Goal: Task Accomplishment & Management: Use online tool/utility

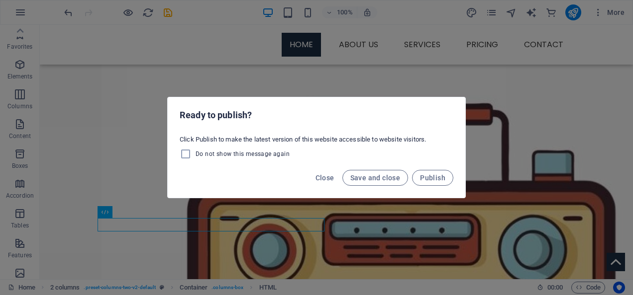
scroll to position [223, 0]
click at [392, 177] on span "Save and close" at bounding box center [375, 178] width 50 height 8
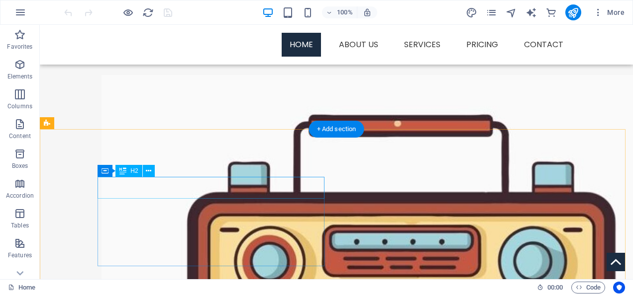
scroll to position [234, 0]
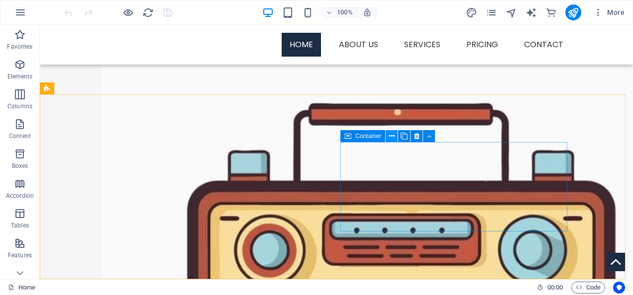
click at [394, 136] on icon at bounding box center [391, 136] width 5 height 10
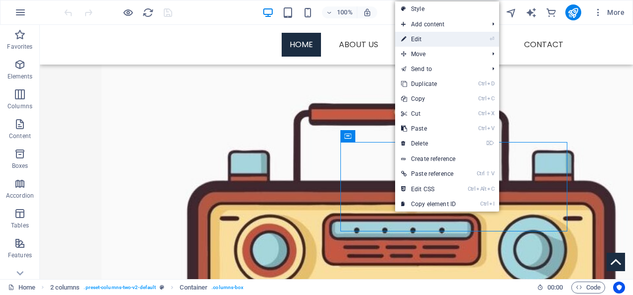
drag, startPoint x: 422, startPoint y: 37, endPoint x: 252, endPoint y: 16, distance: 171.9
click at [422, 37] on link "⏎ Edit" at bounding box center [428, 39] width 67 height 15
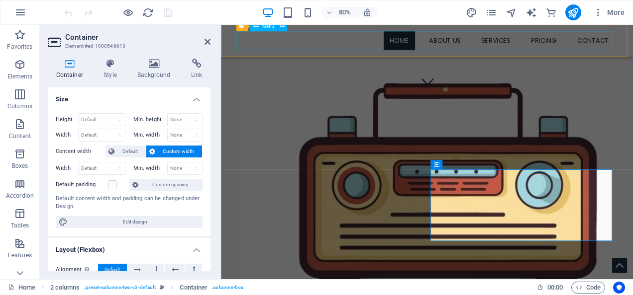
scroll to position [171, 0]
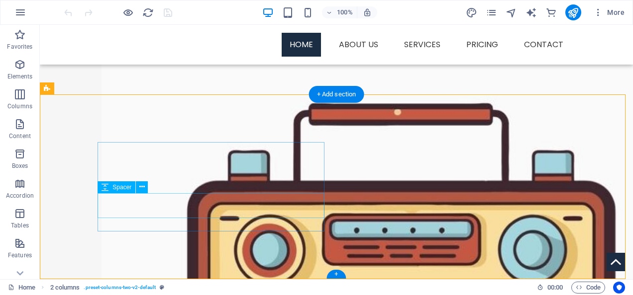
scroll to position [185, 0]
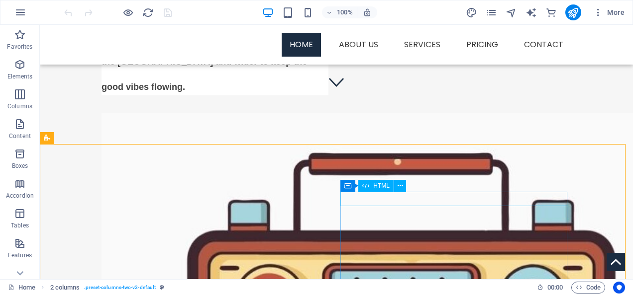
click at [382, 185] on span "HTML" at bounding box center [381, 186] width 16 height 6
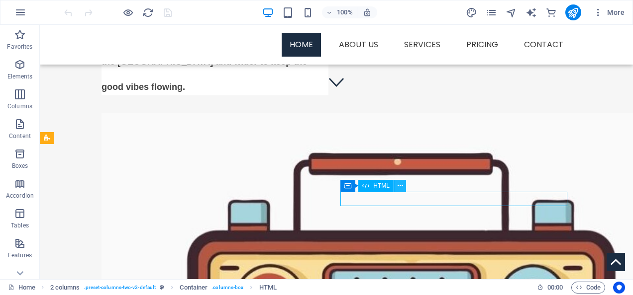
click at [396, 185] on button at bounding box center [400, 186] width 12 height 12
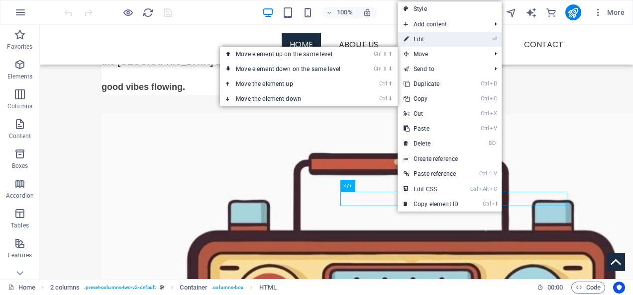
click at [422, 42] on link "⏎ Edit" at bounding box center [430, 39] width 67 height 15
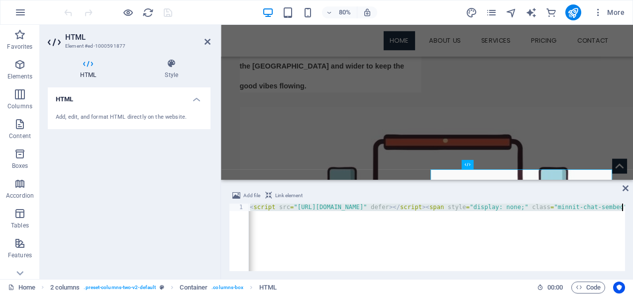
scroll to position [0, 931]
drag, startPoint x: 250, startPoint y: 209, endPoint x: 634, endPoint y: 222, distance: 384.2
click at [632, 222] on html "Chingstow Radio Home Favorites Elements Columns Content Boxes Accordion Tables …" at bounding box center [316, 147] width 633 height 295
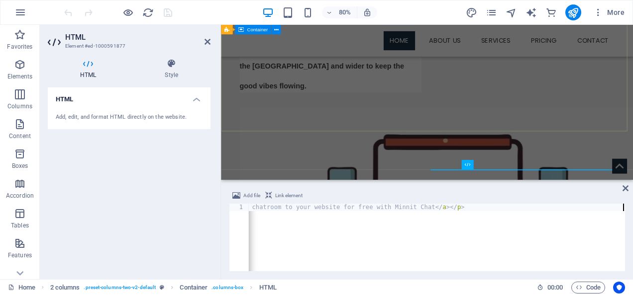
scroll to position [0, 1116]
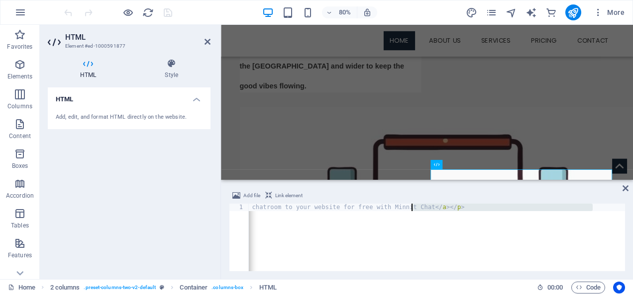
drag, startPoint x: 593, startPoint y: 207, endPoint x: 411, endPoint y: 210, distance: 182.6
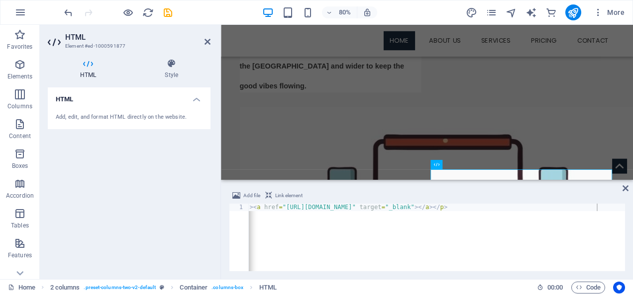
click at [426, 272] on div "Add file Link element <script src="https://minnit.chat/js/embed.js?c=1758971289…" at bounding box center [427, 230] width 412 height 97
click at [449, 207] on div "< script src = "https://minnit.chat/js/embed.js?c=1758971289" defer > </ script…" at bounding box center [301, 244] width 1304 height 81
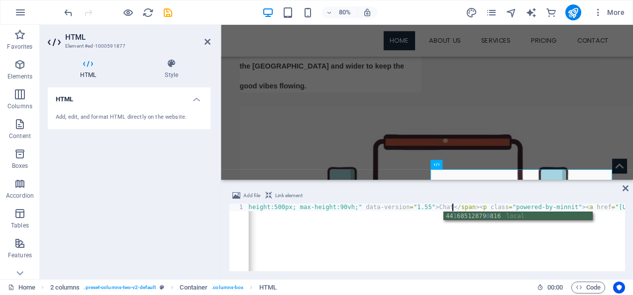
click at [496, 205] on div "< script src = "https://minnit.chat/js/embed.js?c=1758971289" defer > </ script…" at bounding box center [303, 244] width 1308 height 81
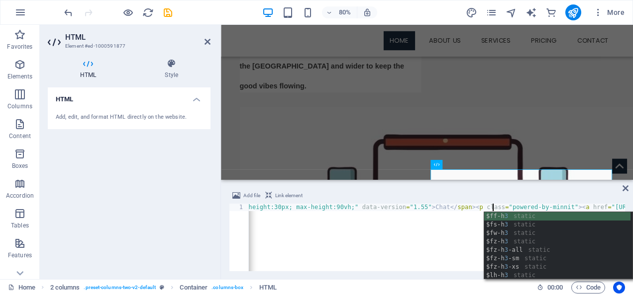
scroll to position [0, 69]
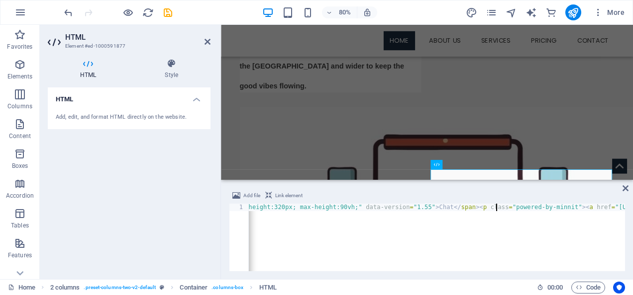
type textarea "<script src="https://minnit.chat/js/embed.js?c=1758971289" defer></script><span…"
click at [147, 188] on div "HTML Add, edit, and format HTML directly on the website." at bounding box center [129, 180] width 163 height 184
click at [624, 190] on icon at bounding box center [625, 189] width 6 height 8
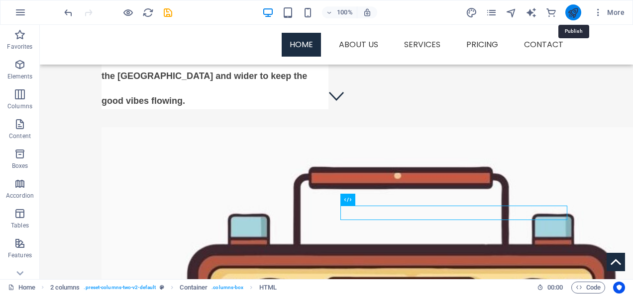
click at [572, 16] on icon "publish" at bounding box center [572, 12] width 11 height 11
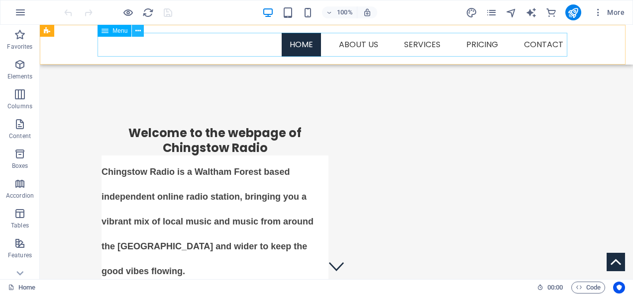
click at [140, 31] on icon at bounding box center [137, 31] width 5 height 10
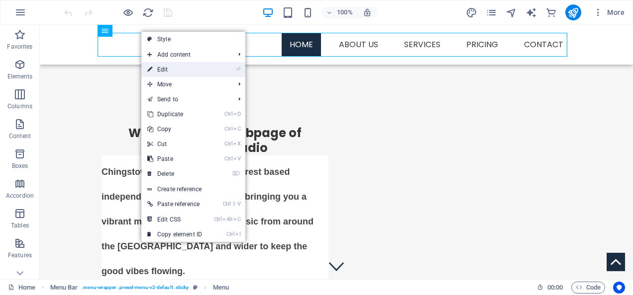
click at [170, 67] on link "⏎ Edit" at bounding box center [174, 69] width 67 height 15
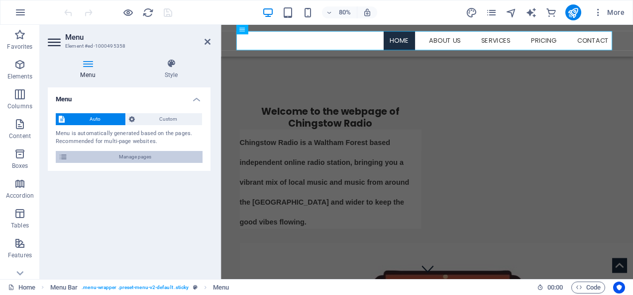
click at [141, 159] on span "Manage pages" at bounding box center [135, 157] width 129 height 12
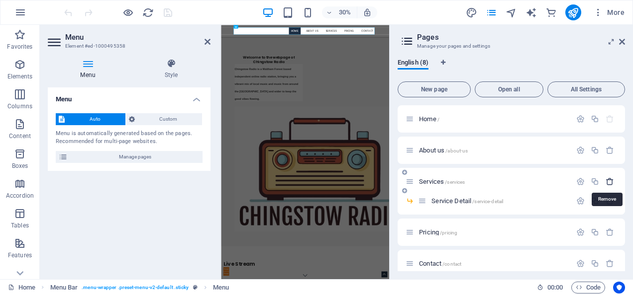
click at [607, 182] on icon "button" at bounding box center [609, 182] width 8 height 8
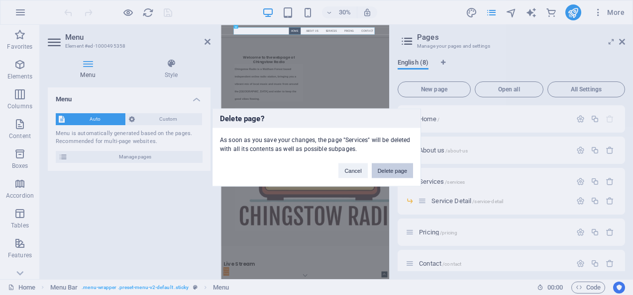
drag, startPoint x: 390, startPoint y: 169, endPoint x: 397, endPoint y: 168, distance: 6.5
click at [391, 169] on button "Delete page" at bounding box center [392, 171] width 41 height 15
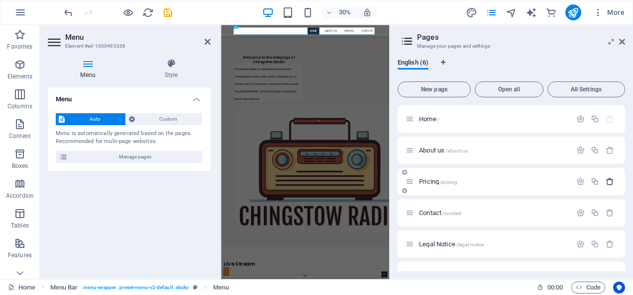
click at [605, 183] on icon "button" at bounding box center [609, 182] width 8 height 8
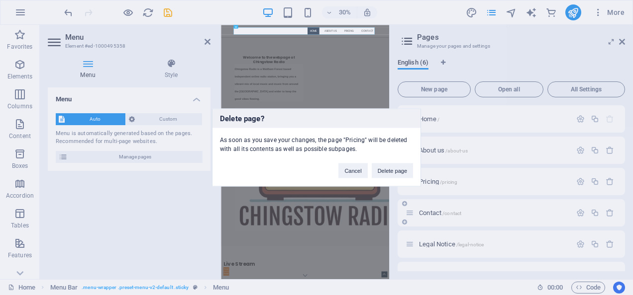
drag, startPoint x: 385, startPoint y: 168, endPoint x: 447, endPoint y: 180, distance: 62.3
click at [385, 168] on button "Delete page" at bounding box center [392, 171] width 41 height 15
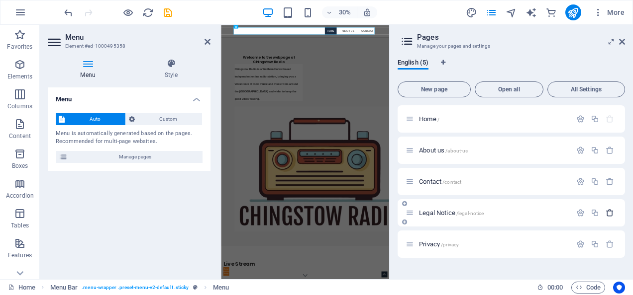
click at [609, 214] on icon "button" at bounding box center [609, 213] width 8 height 8
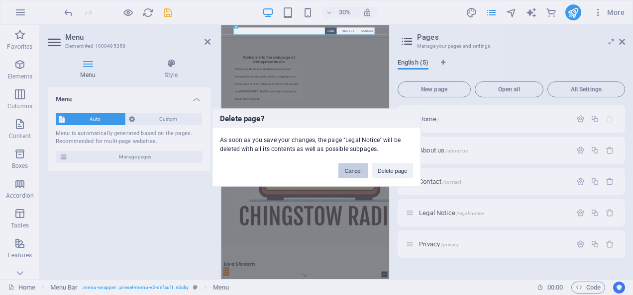
click at [346, 169] on button "Cancel" at bounding box center [352, 171] width 29 height 15
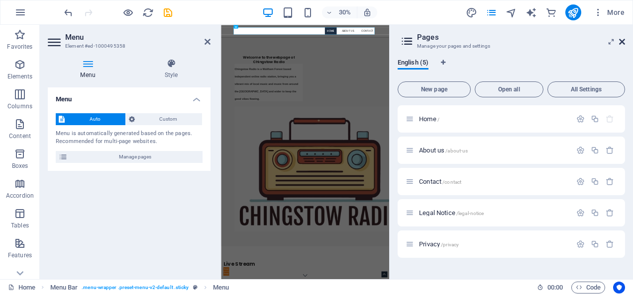
click at [622, 38] on icon at bounding box center [622, 42] width 6 height 8
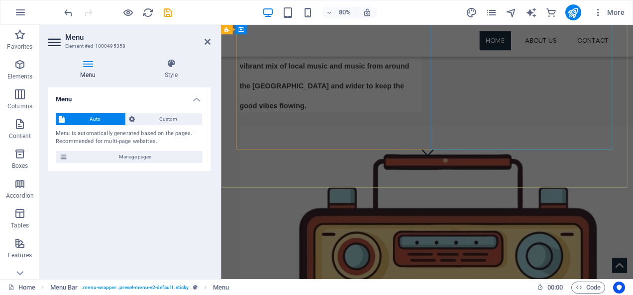
scroll to position [171, 0]
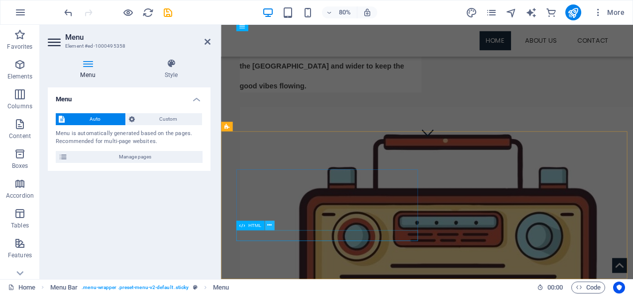
click at [272, 225] on icon at bounding box center [269, 225] width 4 height 8
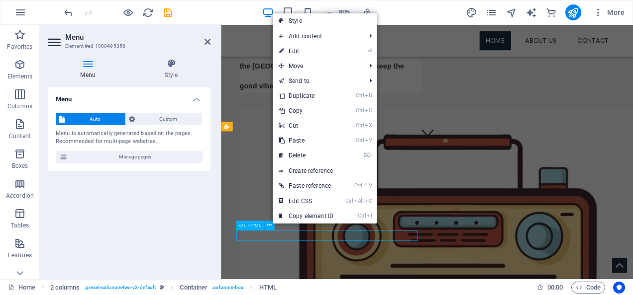
scroll to position [234, 0]
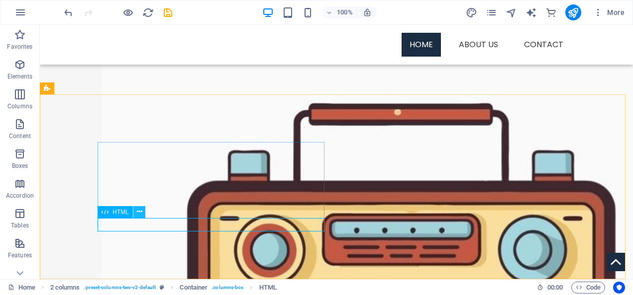
click at [139, 210] on icon at bounding box center [139, 212] width 5 height 10
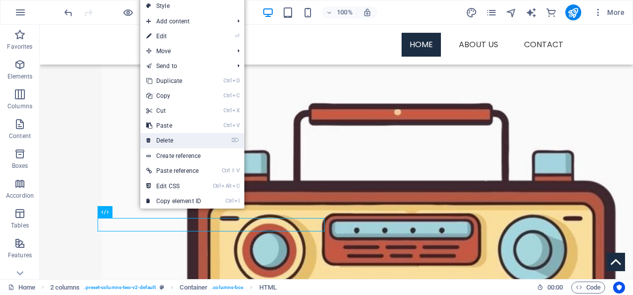
click at [161, 141] on link "⌦ Delete" at bounding box center [173, 140] width 67 height 15
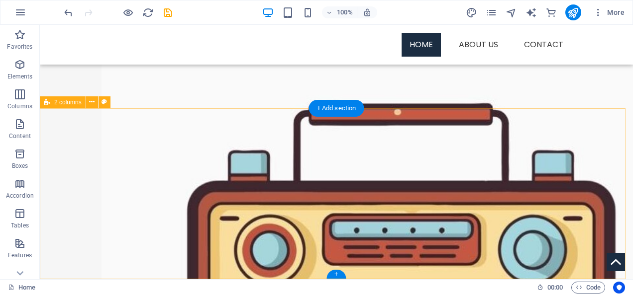
scroll to position [221, 0]
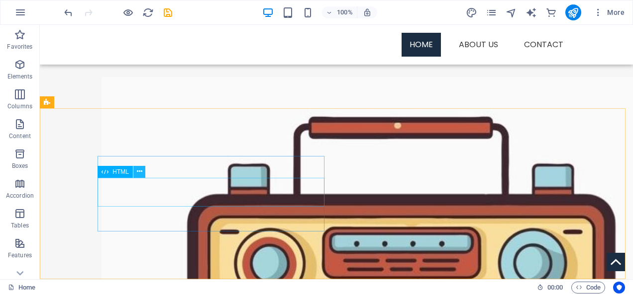
click at [138, 172] on icon at bounding box center [139, 172] width 5 height 10
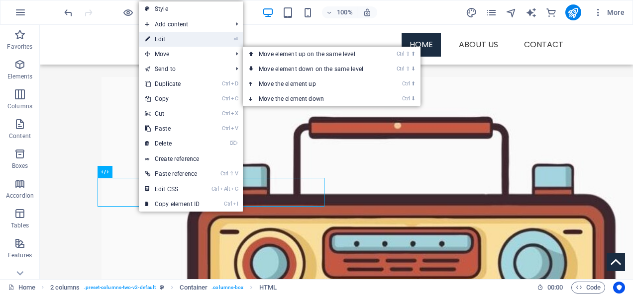
click at [174, 45] on link "⏎ Edit" at bounding box center [172, 39] width 67 height 15
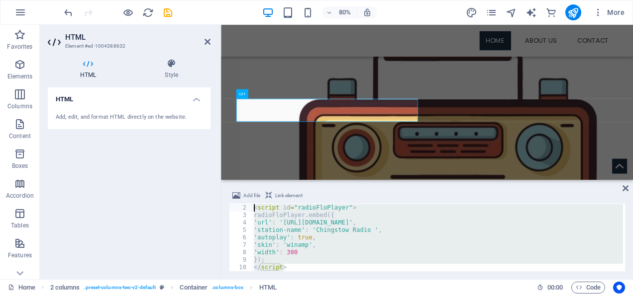
scroll to position [0, 0]
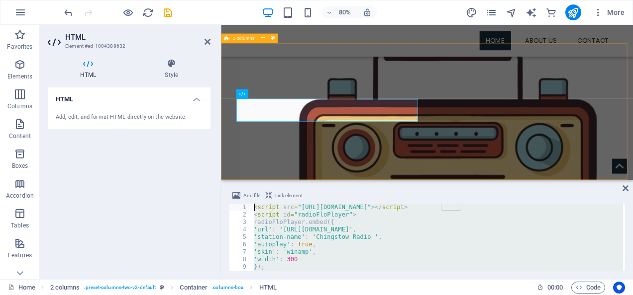
drag, startPoint x: 522, startPoint y: 294, endPoint x: 237, endPoint y: 208, distance: 297.7
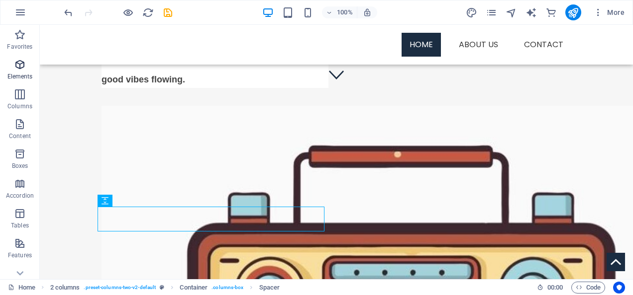
click at [20, 70] on icon "button" at bounding box center [20, 65] width 12 height 12
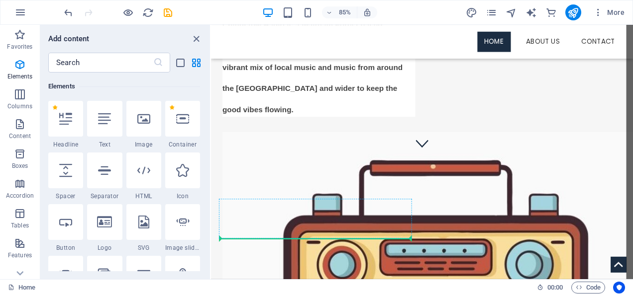
scroll to position [253, 0]
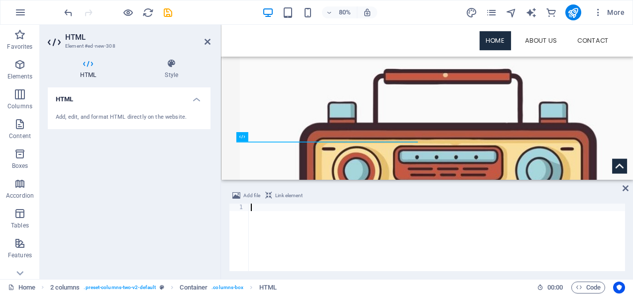
type textarea "<iframe width="450" height="316" frameborder="0" src="https://live365.com/embed…"
click at [146, 196] on div "HTML Add, edit, and format HTML directly on the website." at bounding box center [129, 180] width 163 height 184
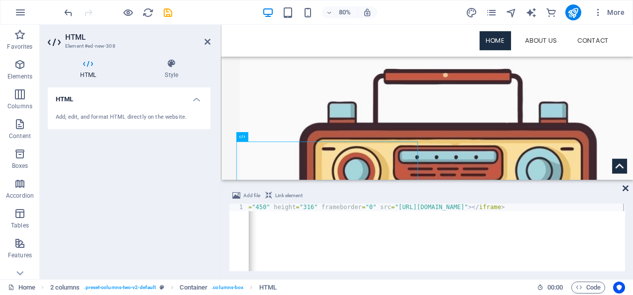
click at [625, 189] on icon at bounding box center [625, 189] width 6 height 8
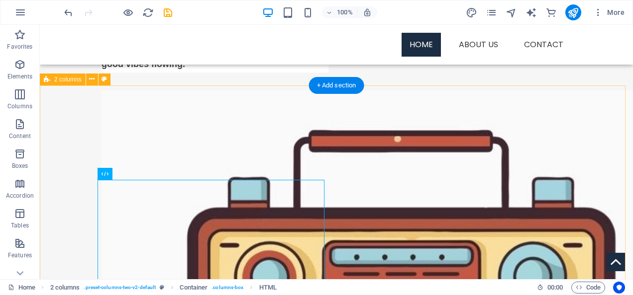
scroll to position [204, 0]
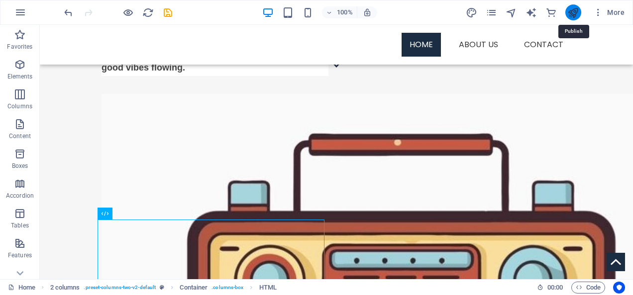
click at [571, 13] on icon "publish" at bounding box center [572, 12] width 11 height 11
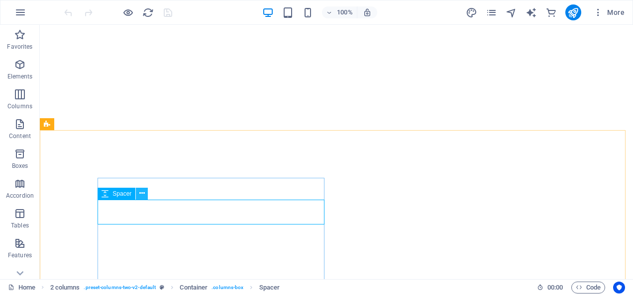
click at [141, 193] on icon at bounding box center [141, 194] width 5 height 10
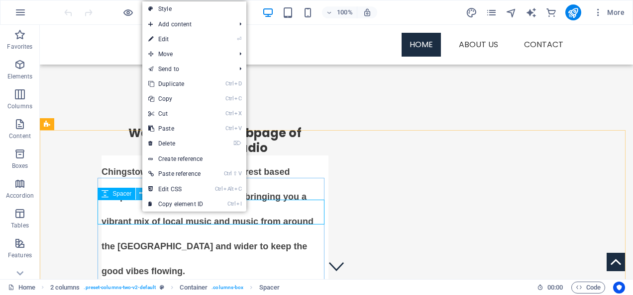
scroll to position [199, 0]
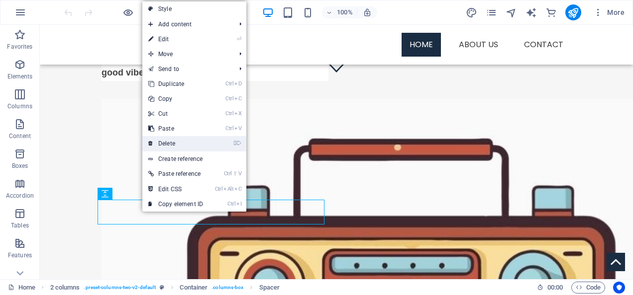
click at [174, 145] on link "⌦ Delete" at bounding box center [175, 143] width 67 height 15
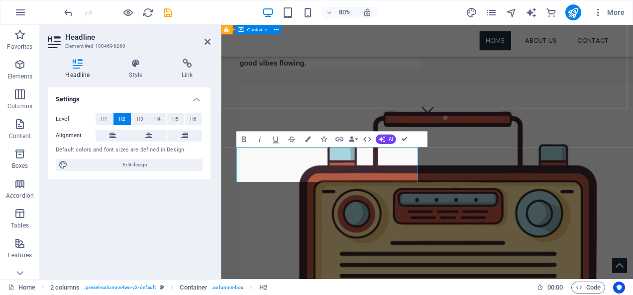
click at [373, 128] on div "​​​​​ Welcome to the webpage of Chingstow Radio Chingstow Radio is a Waltham Fo…" at bounding box center [478, 198] width 515 height 665
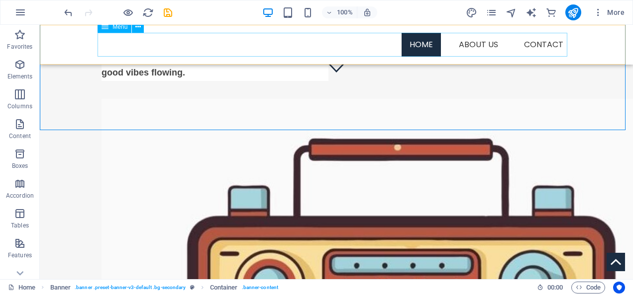
click at [525, 43] on nav "Home About us Contact" at bounding box center [336, 45] width 470 height 24
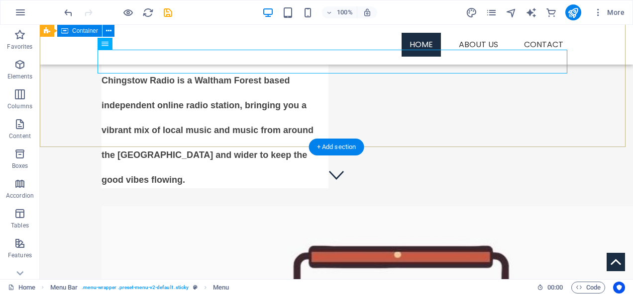
scroll to position [50, 0]
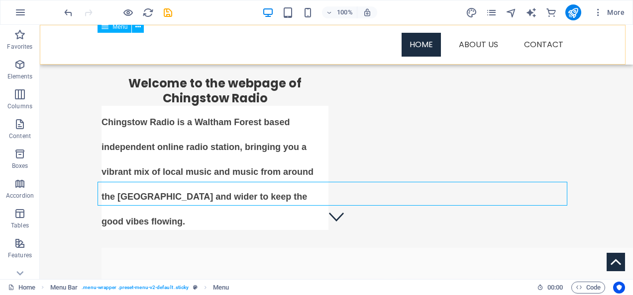
click at [557, 51] on nav "Home About us Contact" at bounding box center [336, 45] width 470 height 24
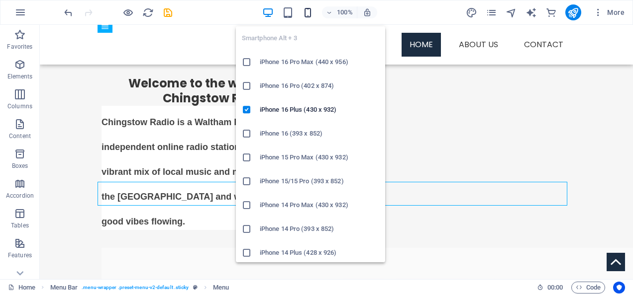
click at [305, 13] on icon "button" at bounding box center [307, 12] width 11 height 11
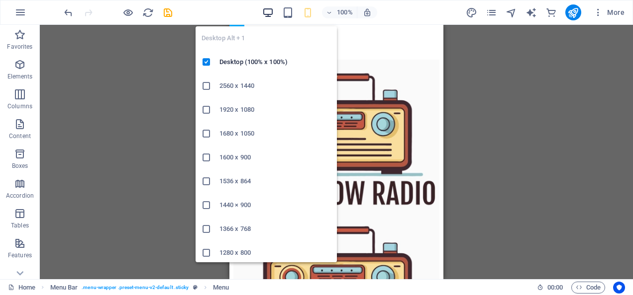
click at [272, 15] on icon "button" at bounding box center [267, 12] width 11 height 11
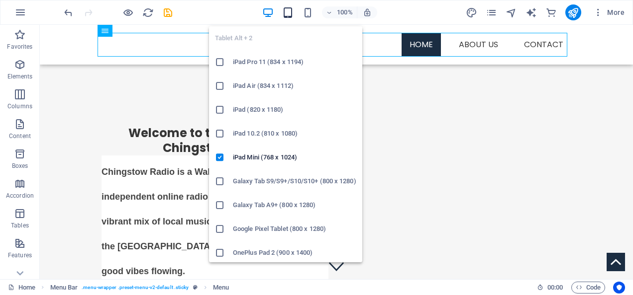
click at [287, 12] on icon "button" at bounding box center [287, 12] width 11 height 11
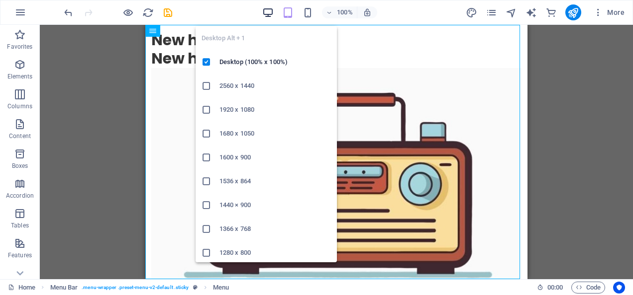
click at [269, 11] on icon "button" at bounding box center [267, 12] width 11 height 11
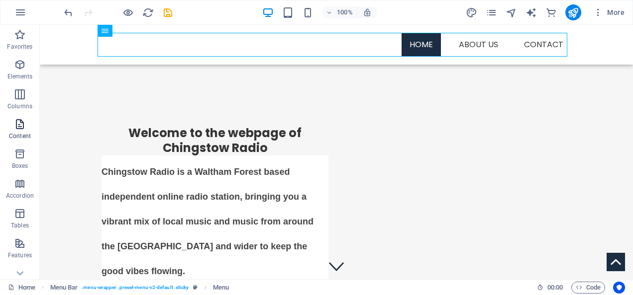
click at [17, 125] on icon "button" at bounding box center [20, 124] width 12 height 12
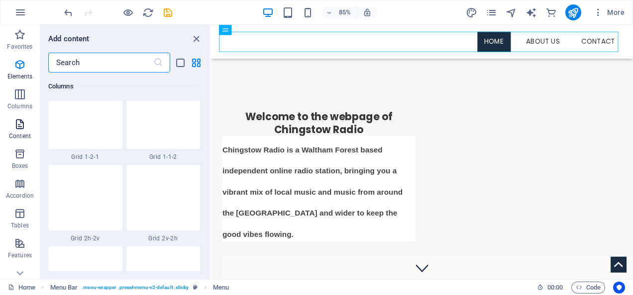
scroll to position [1740, 0]
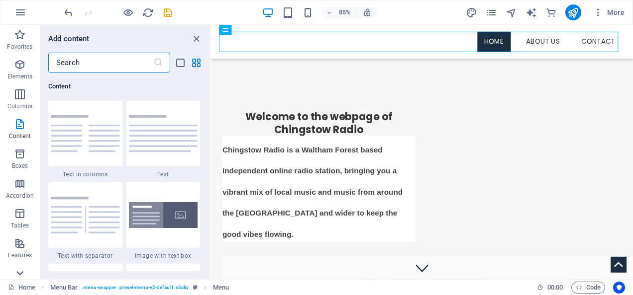
click at [17, 276] on icon at bounding box center [20, 274] width 14 height 14
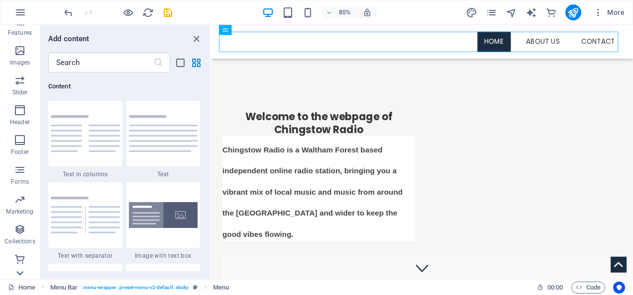
scroll to position [223, 0]
click at [266, 27] on icon at bounding box center [268, 29] width 4 height 9
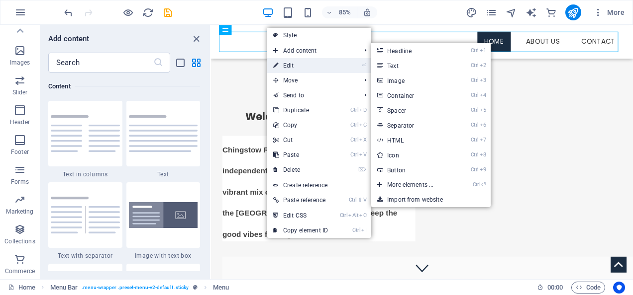
click at [284, 62] on link "⏎ Edit" at bounding box center [300, 65] width 67 height 15
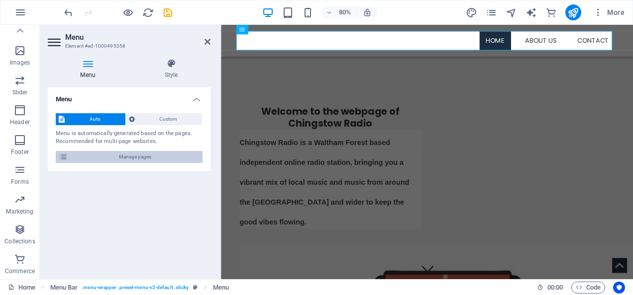
click at [146, 159] on span "Manage pages" at bounding box center [135, 157] width 129 height 12
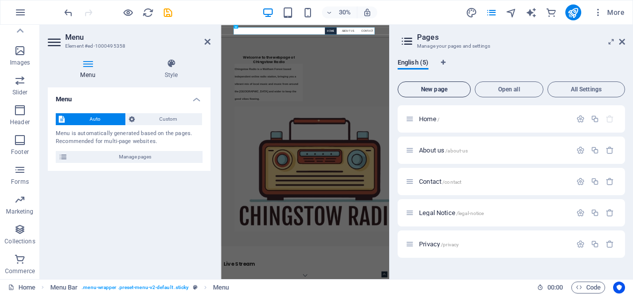
click at [428, 86] on button "New page" at bounding box center [433, 90] width 73 height 16
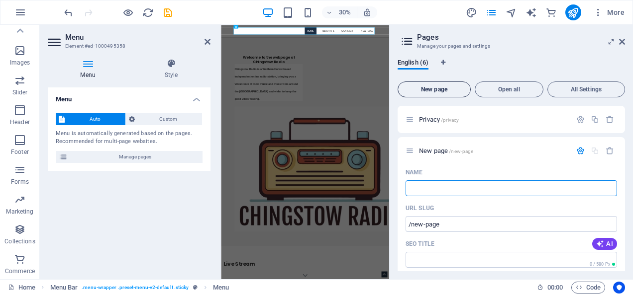
type input "/"
type input "Eve"
type input "/e"
type input "E"
type input "Events"
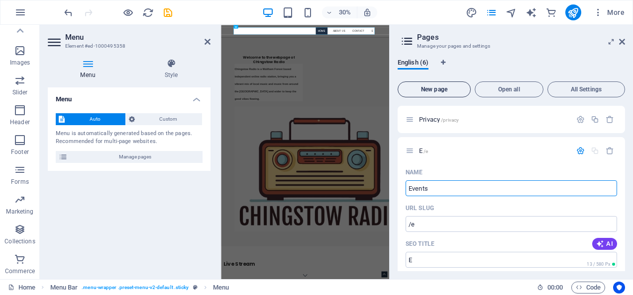
type input "/events"
type input "Events"
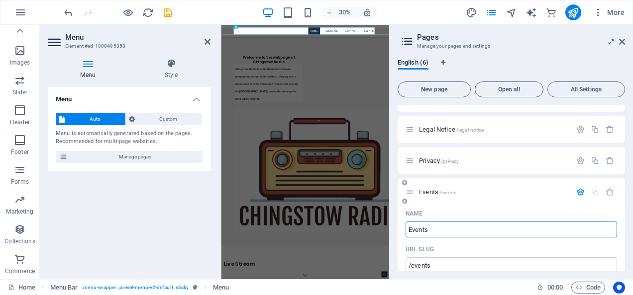
scroll to position [0, 0]
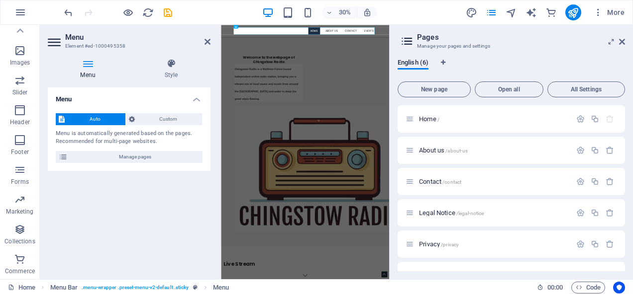
type input "Events"
click at [501, 67] on div "English (6)" at bounding box center [510, 68] width 227 height 19
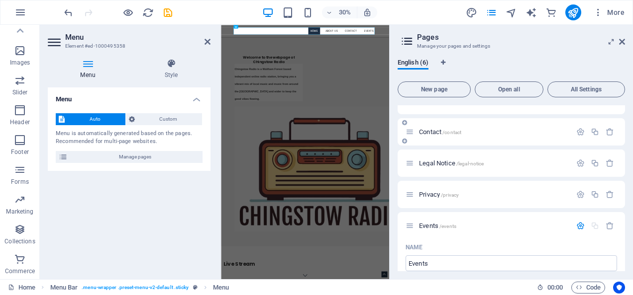
drag, startPoint x: 426, startPoint y: 224, endPoint x: 427, endPoint y: 124, distance: 99.5
click at [405, 214] on icon at bounding box center [404, 217] width 5 height 6
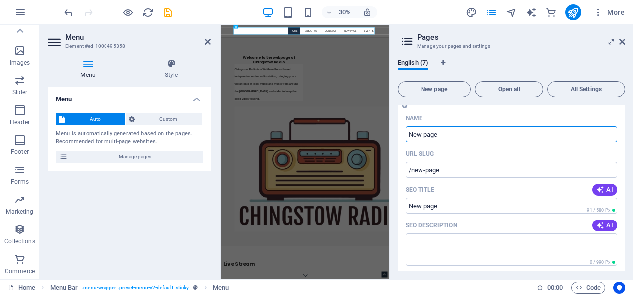
scroll to position [99, 0]
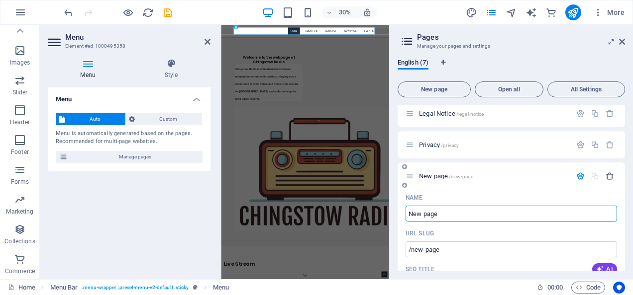
click at [607, 176] on icon "button" at bounding box center [609, 176] width 8 height 8
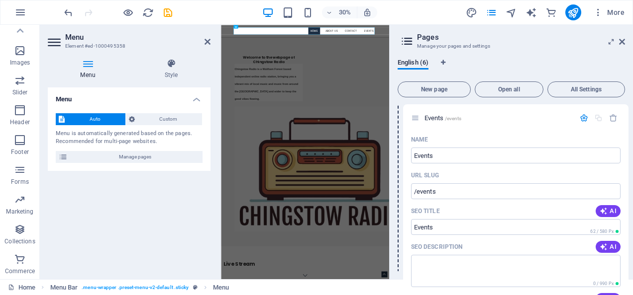
drag, startPoint x: 410, startPoint y: 177, endPoint x: 421, endPoint y: 114, distance: 63.6
click at [421, 114] on div "Home / About us /about-us Contact /contact Legal Notice /legal-notice Privacy /…" at bounding box center [510, 278] width 227 height 545
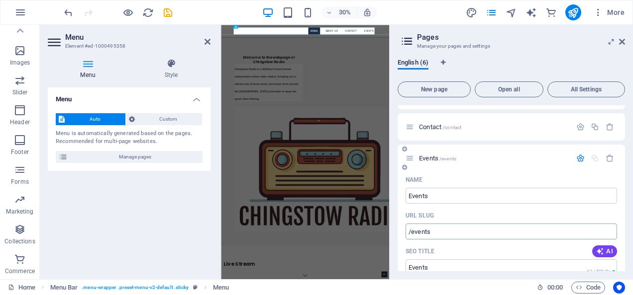
scroll to position [0, 0]
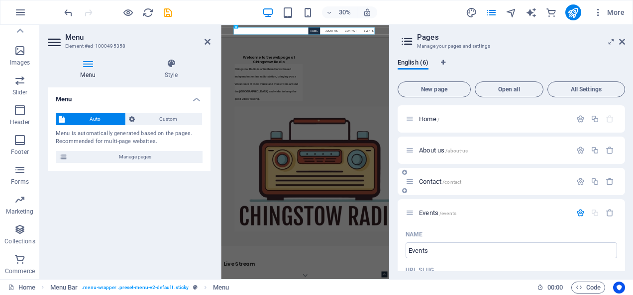
drag, startPoint x: 425, startPoint y: 210, endPoint x: 425, endPoint y: 172, distance: 37.8
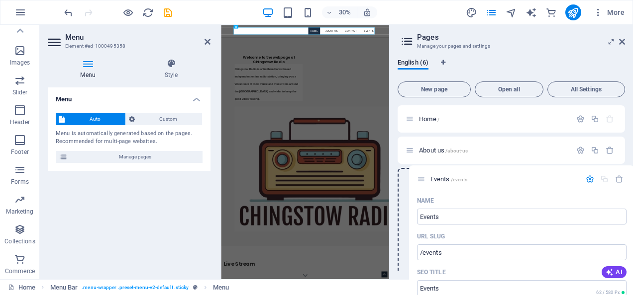
drag, startPoint x: 406, startPoint y: 214, endPoint x: 419, endPoint y: 179, distance: 37.9
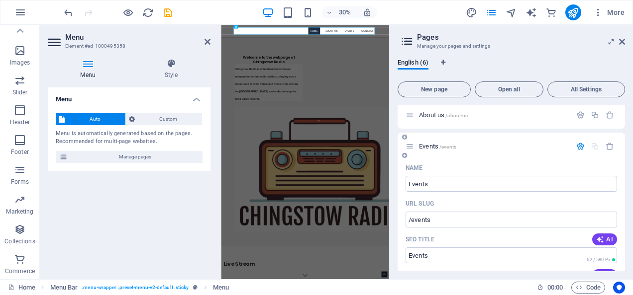
scroll to position [50, 0]
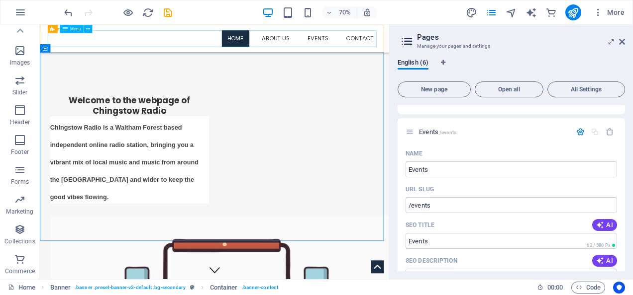
click at [426, 41] on nav "Home About us Events Contact" at bounding box center [290, 45] width 470 height 24
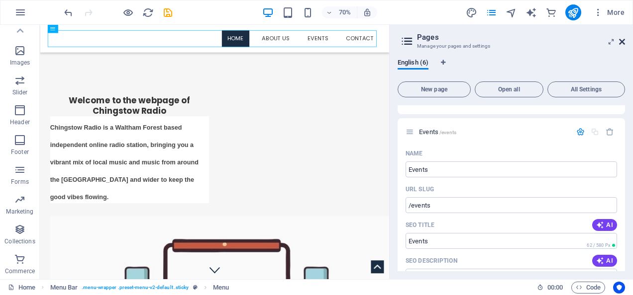
click at [623, 40] on icon at bounding box center [622, 42] width 6 height 8
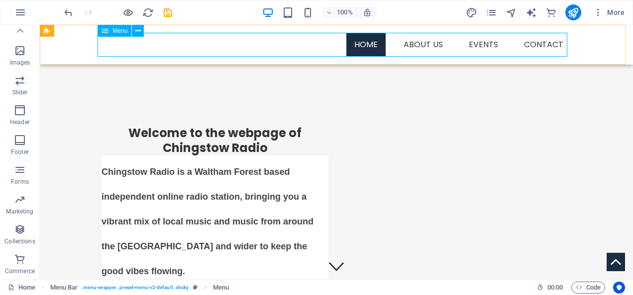
click at [472, 45] on nav "Home About us Events Contact" at bounding box center [336, 45] width 470 height 24
click at [18, 15] on icon "button" at bounding box center [20, 12] width 12 height 12
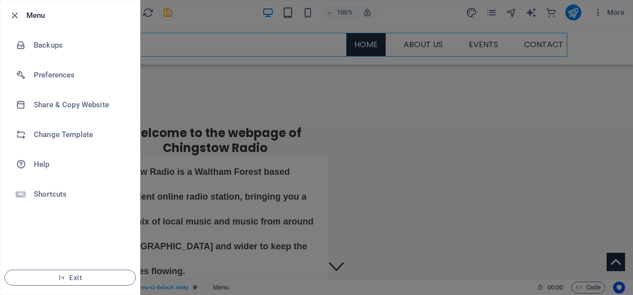
click at [175, 76] on div at bounding box center [316, 147] width 633 height 295
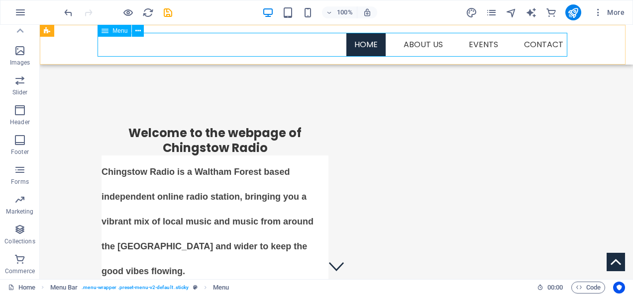
click at [414, 44] on nav "Home About us Events Contact" at bounding box center [336, 45] width 470 height 24
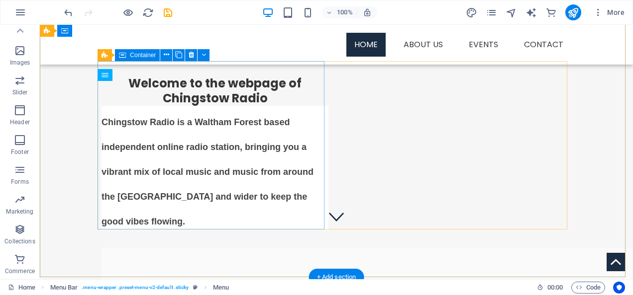
scroll to position [0, 0]
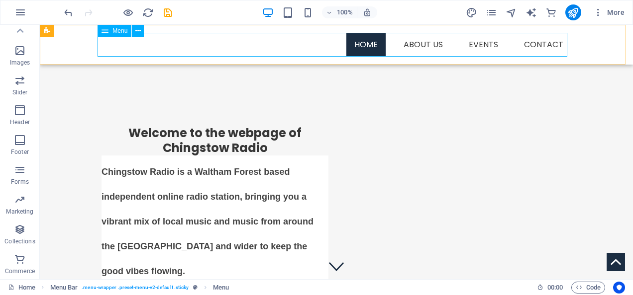
click at [541, 42] on nav "Home About us Events Contact" at bounding box center [336, 45] width 470 height 24
click at [22, 13] on icon "button" at bounding box center [20, 12] width 12 height 12
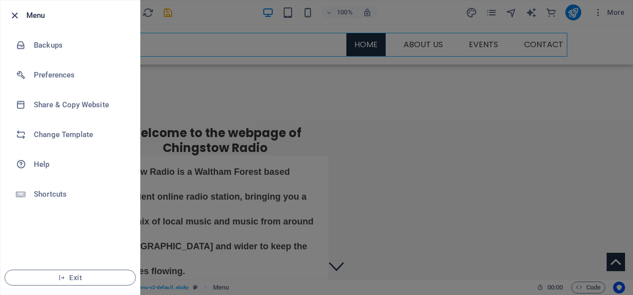
click at [14, 18] on icon "button" at bounding box center [14, 15] width 11 height 11
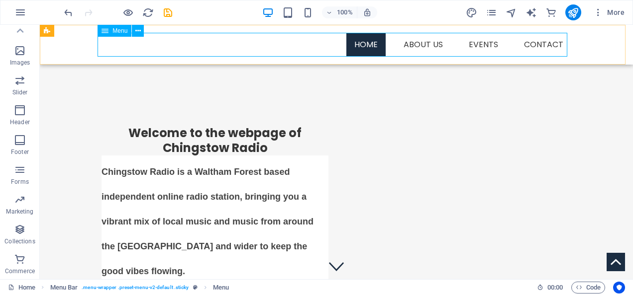
click at [481, 45] on nav "Home About us Events Contact" at bounding box center [336, 45] width 470 height 24
click at [539, 45] on nav "Home About us Events Contact" at bounding box center [336, 45] width 470 height 24
click at [19, 13] on icon "button" at bounding box center [20, 12] width 12 height 12
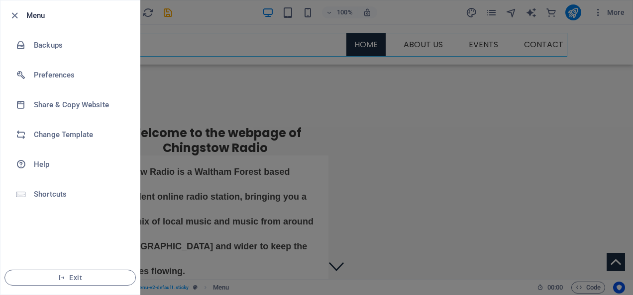
click at [218, 93] on div at bounding box center [316, 147] width 633 height 295
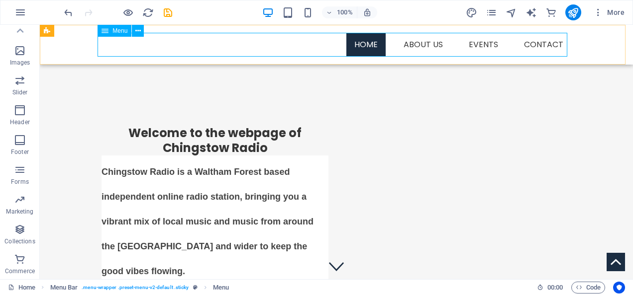
click at [121, 29] on span "Menu" at bounding box center [119, 31] width 15 height 6
click at [139, 33] on icon at bounding box center [137, 31] width 5 height 10
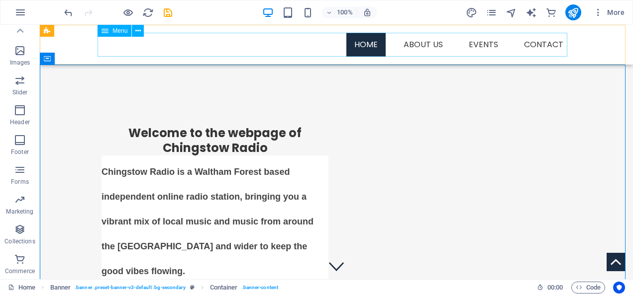
click at [419, 39] on nav "Home About us Events Contact" at bounding box center [336, 45] width 470 height 24
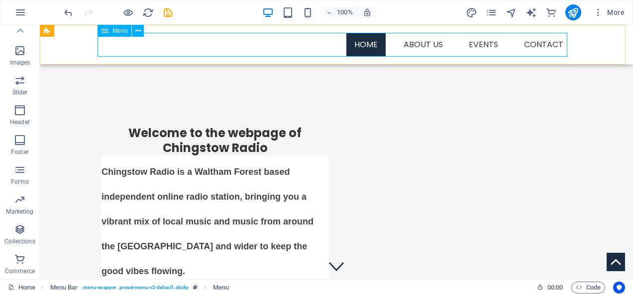
click at [127, 39] on nav "Home About us Events Contact" at bounding box center [336, 45] width 470 height 24
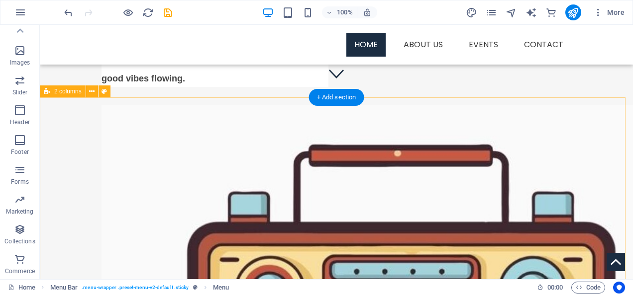
scroll to position [249, 0]
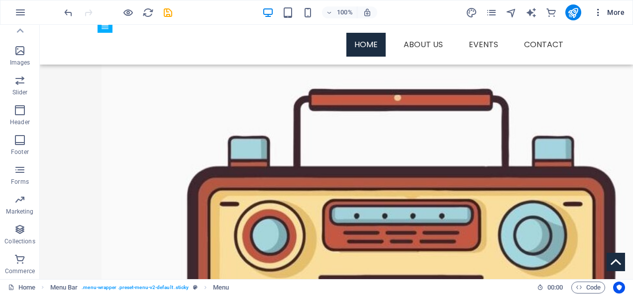
click at [614, 7] on span "More" at bounding box center [608, 12] width 31 height 10
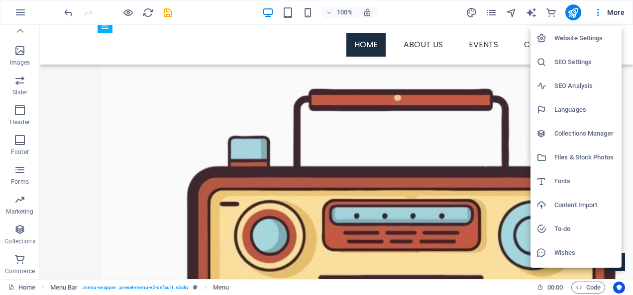
click at [17, 30] on div at bounding box center [316, 147] width 633 height 295
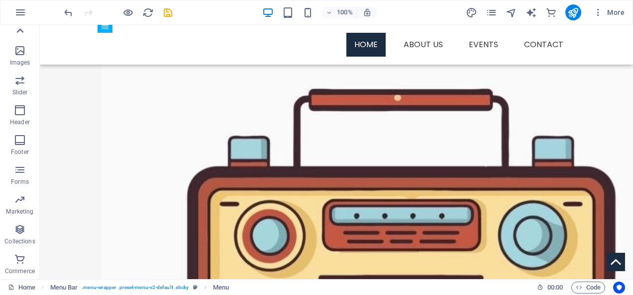
click at [20, 31] on icon at bounding box center [20, 31] width 14 height 14
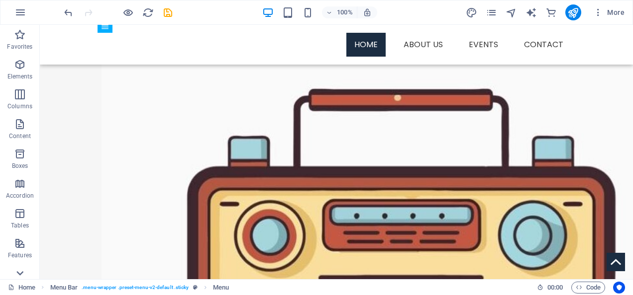
click at [22, 272] on icon at bounding box center [20, 274] width 14 height 14
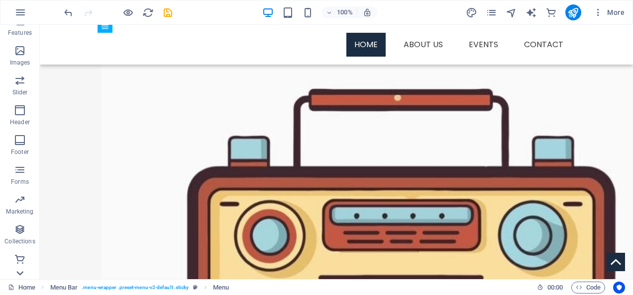
scroll to position [223, 0]
click at [419, 41] on nav "Home About us Events Contact" at bounding box center [336, 45] width 470 height 24
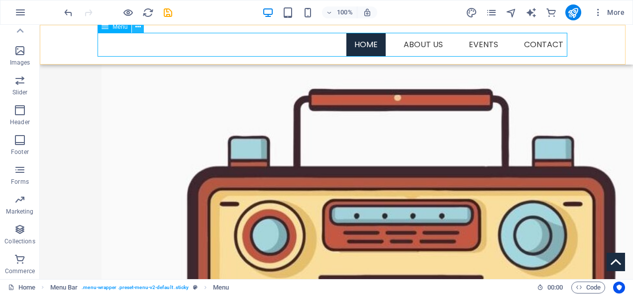
click at [138, 27] on icon at bounding box center [137, 27] width 5 height 10
click at [494, 14] on icon "pages" at bounding box center [490, 12] width 11 height 11
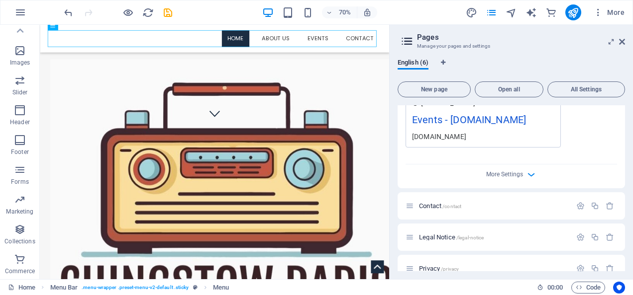
scroll to position [392, 0]
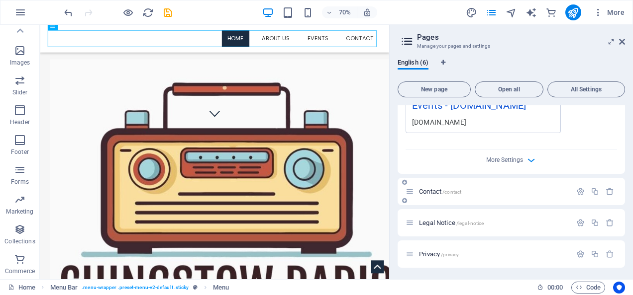
click at [433, 190] on span "Contact /contact" at bounding box center [440, 191] width 42 height 7
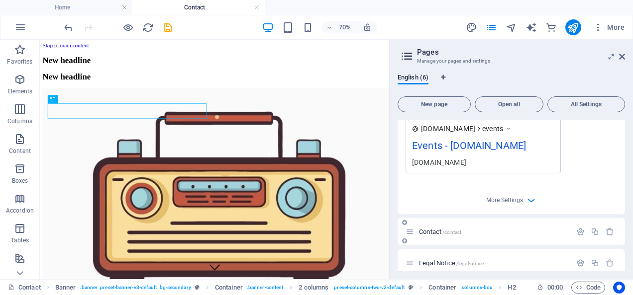
scroll to position [0, 0]
click at [259, 98] on icon at bounding box center [259, 96] width 4 height 7
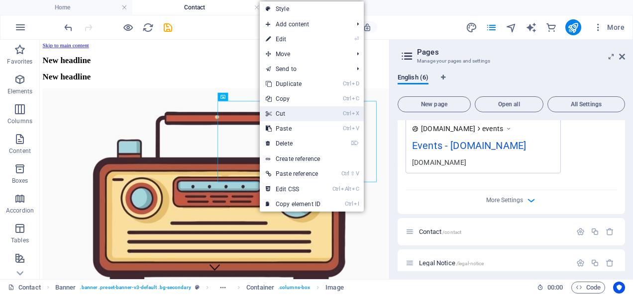
click at [291, 116] on link "Ctrl X Cut" at bounding box center [293, 113] width 67 height 15
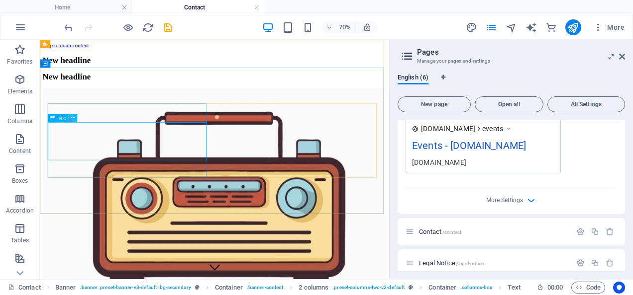
click at [74, 116] on icon at bounding box center [73, 117] width 4 height 7
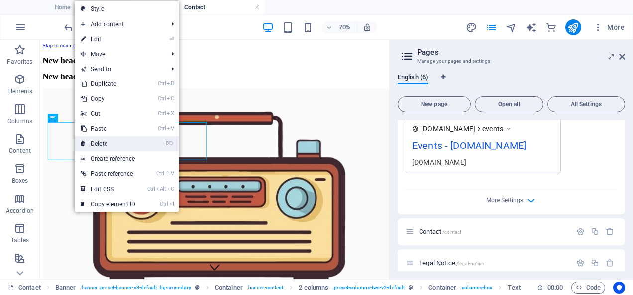
click at [97, 139] on link "⌦ Delete" at bounding box center [108, 143] width 67 height 15
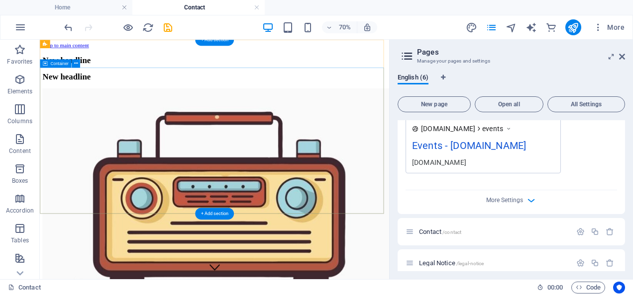
scroll to position [50, 0]
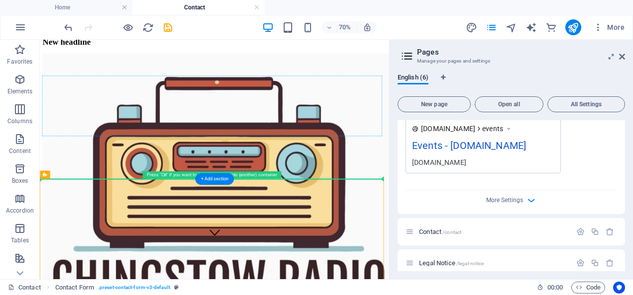
drag, startPoint x: 164, startPoint y: 243, endPoint x: 77, endPoint y: 123, distance: 147.9
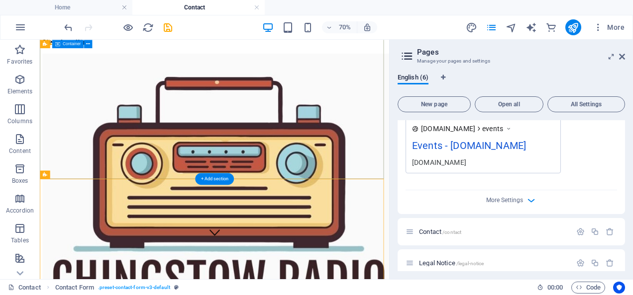
scroll to position [0, 0]
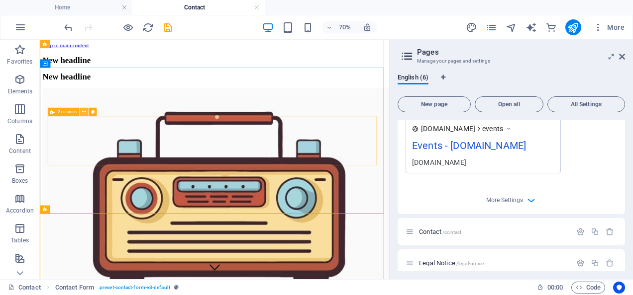
click at [86, 112] on icon at bounding box center [84, 111] width 4 height 7
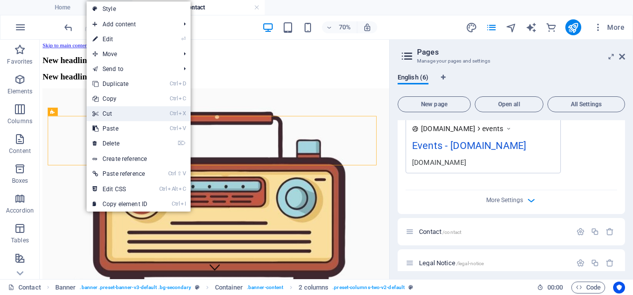
click at [113, 113] on link "Ctrl X Cut" at bounding box center [120, 113] width 67 height 15
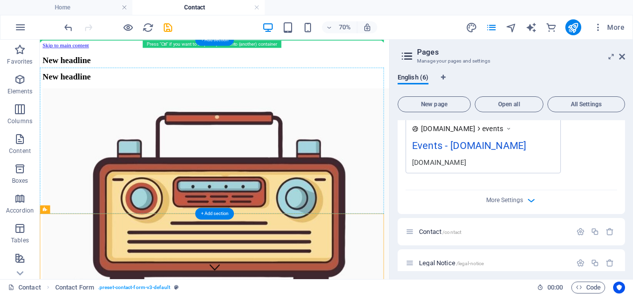
drag, startPoint x: 209, startPoint y: 299, endPoint x: 237, endPoint y: 112, distance: 188.5
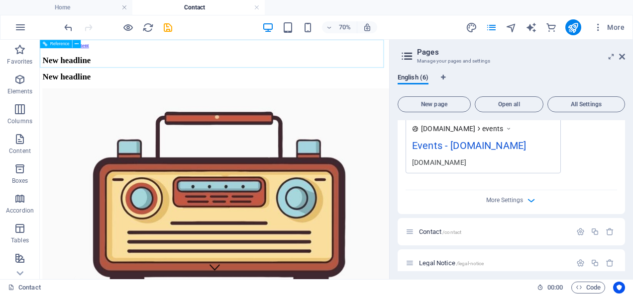
click at [421, 141] on div "Events - [DOMAIN_NAME]" at bounding box center [483, 147] width 142 height 19
click at [421, 147] on div "Events - [DOMAIN_NAME]" at bounding box center [483, 147] width 142 height 19
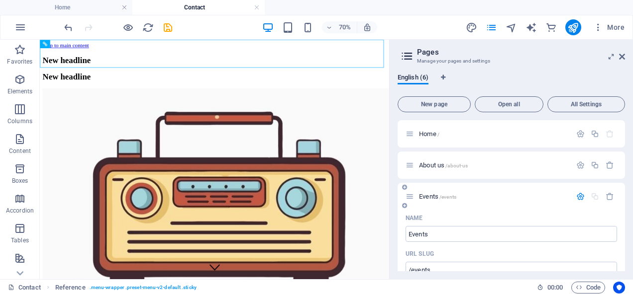
click at [426, 194] on span "Events /events" at bounding box center [437, 196] width 37 height 7
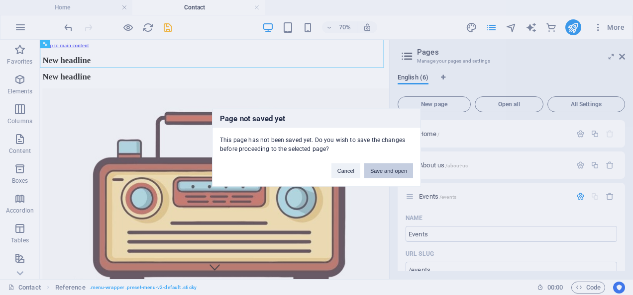
click at [383, 170] on button "Save and open" at bounding box center [388, 171] width 49 height 15
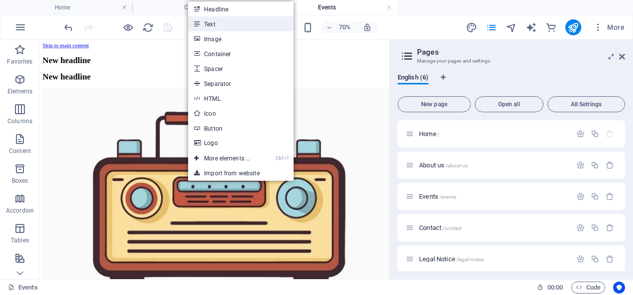
click at [219, 24] on link "Text" at bounding box center [240, 23] width 105 height 15
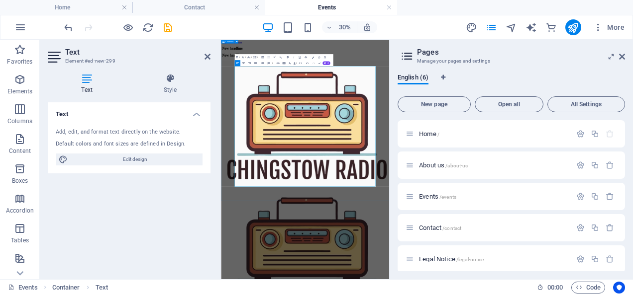
drag, startPoint x: 381, startPoint y: 516, endPoint x: 241, endPoint y: 132, distance: 408.4
click at [206, 56] on icon at bounding box center [207, 57] width 6 height 8
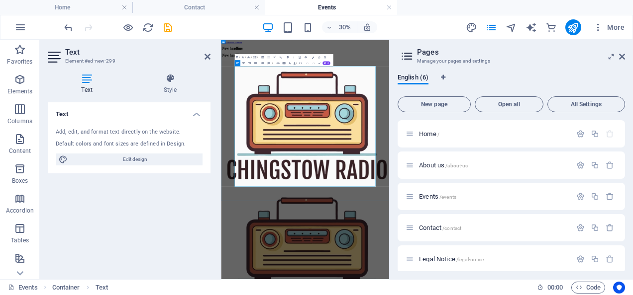
drag, startPoint x: 560, startPoint y: 153, endPoint x: 528, endPoint y: 105, distance: 57.7
click at [207, 52] on h2 "Text" at bounding box center [137, 52] width 145 height 9
click at [206, 57] on icon at bounding box center [207, 57] width 6 height 8
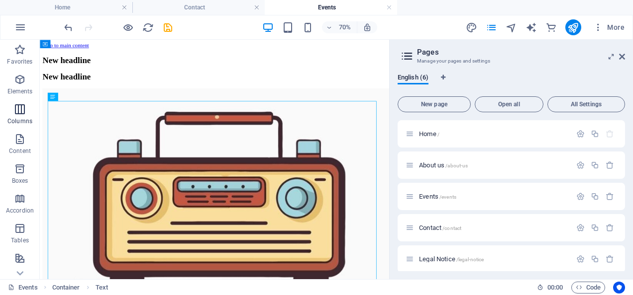
click at [20, 110] on icon "button" at bounding box center [20, 109] width 12 height 12
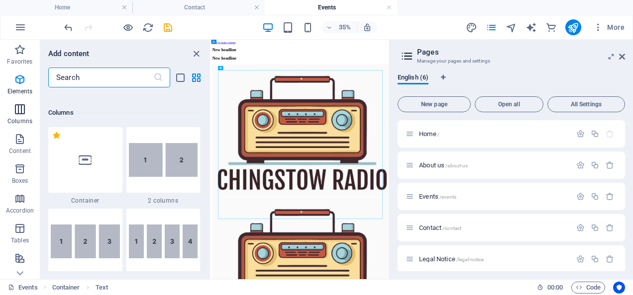
scroll to position [492, 0]
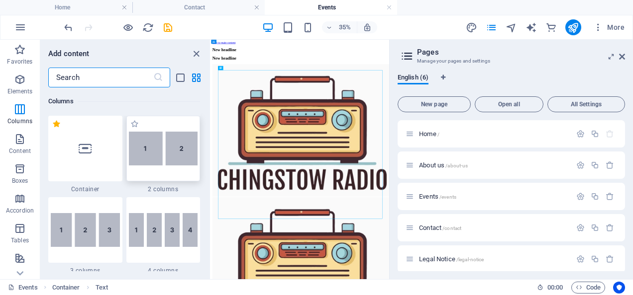
click at [179, 153] on img at bounding box center [163, 149] width 69 height 34
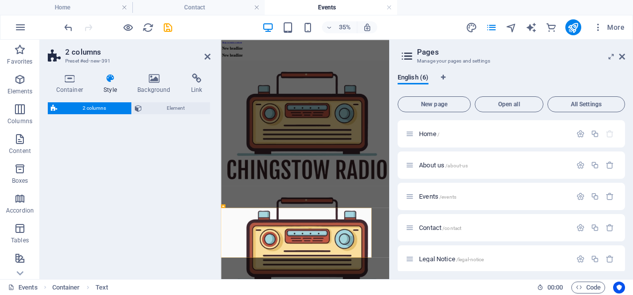
select select "rem"
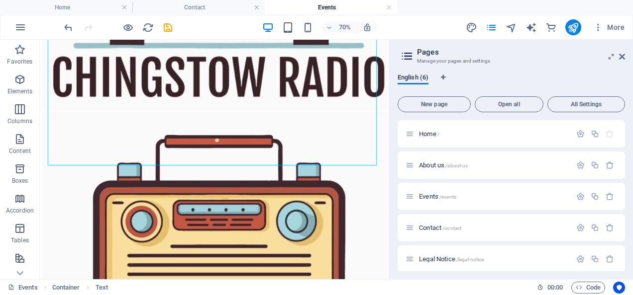
scroll to position [384, 0]
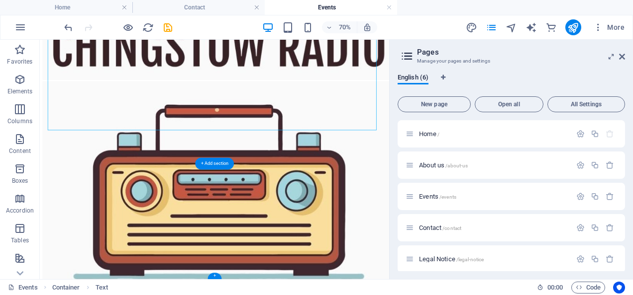
drag, startPoint x: 264, startPoint y: 131, endPoint x: 165, endPoint y: 309, distance: 203.7
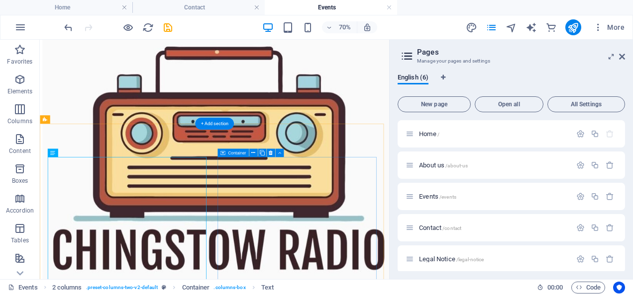
scroll to position [135, 0]
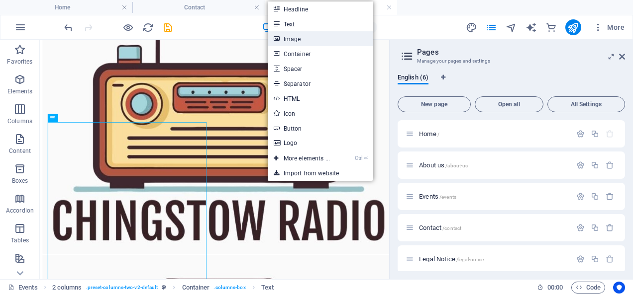
click at [295, 39] on link "Image" at bounding box center [320, 38] width 105 height 15
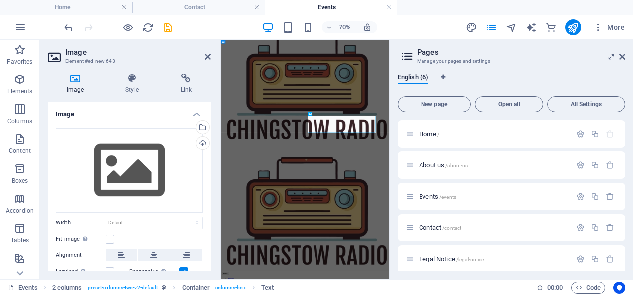
scroll to position [0, 0]
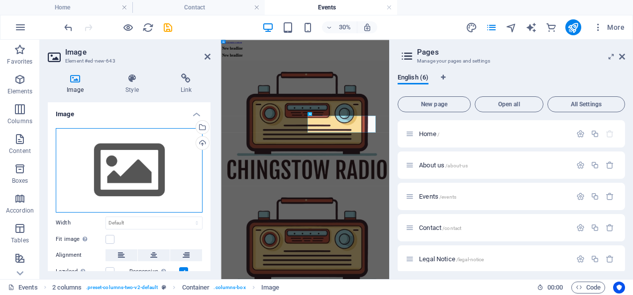
click at [127, 162] on div "Drag files here, click to choose files or select files from Files or our free s…" at bounding box center [129, 170] width 147 height 85
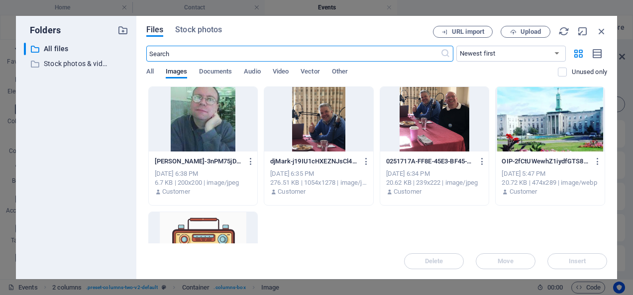
scroll to position [557, 0]
click at [203, 31] on span "Stock photos" at bounding box center [198, 30] width 47 height 12
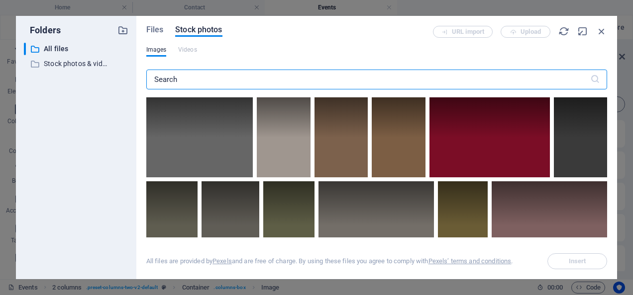
click at [185, 77] on input "text" at bounding box center [368, 80] width 444 height 20
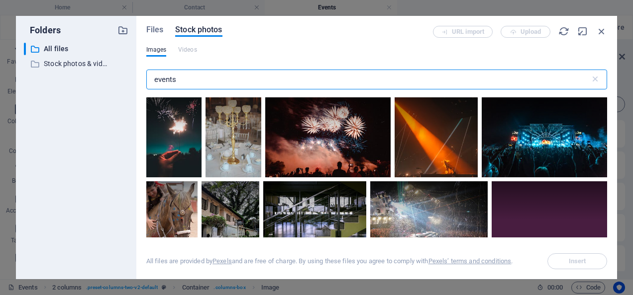
scroll to position [1542, 0]
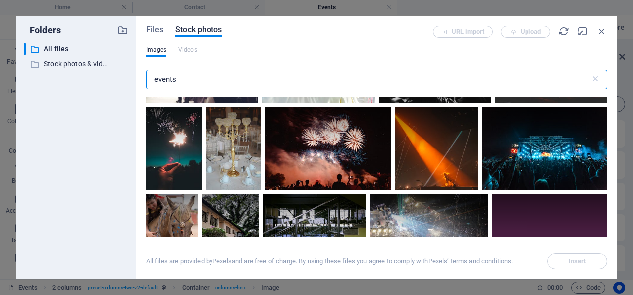
type input "events"
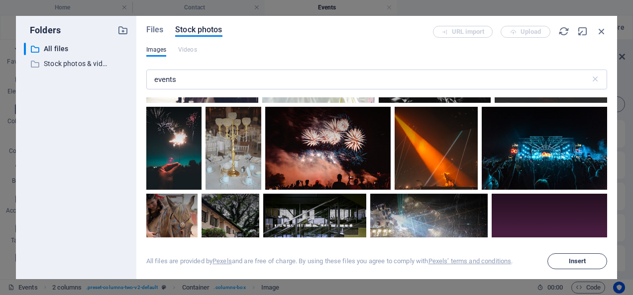
click at [576, 256] on button "Insert" at bounding box center [577, 262] width 60 height 16
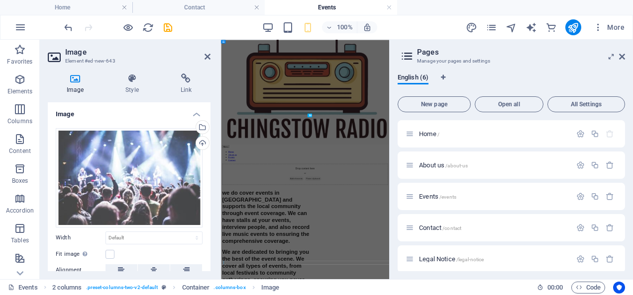
scroll to position [0, 0]
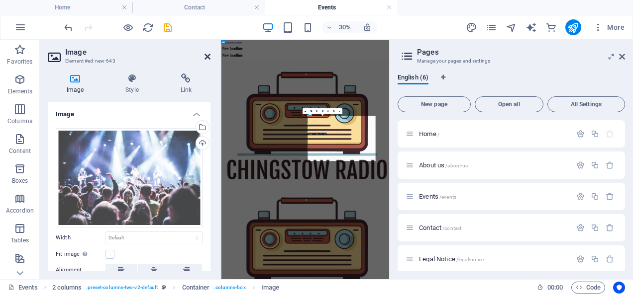
click at [208, 55] on icon at bounding box center [207, 57] width 6 height 8
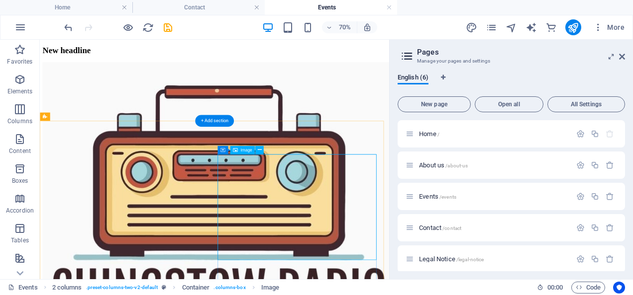
scroll to position [99, 0]
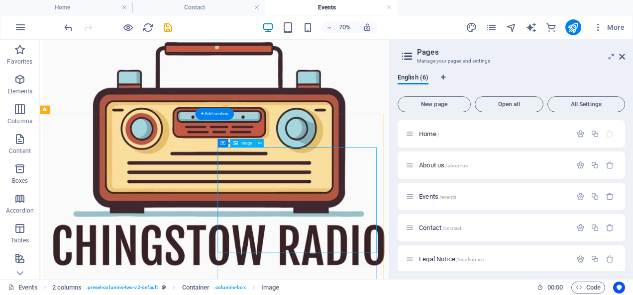
click at [241, 145] on span "Image" at bounding box center [245, 143] width 11 height 4
click at [259, 141] on icon at bounding box center [259, 143] width 4 height 7
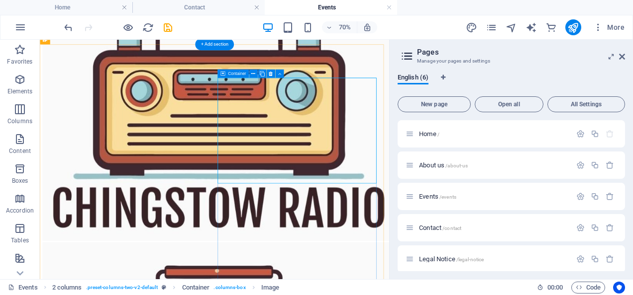
scroll to position [199, 0]
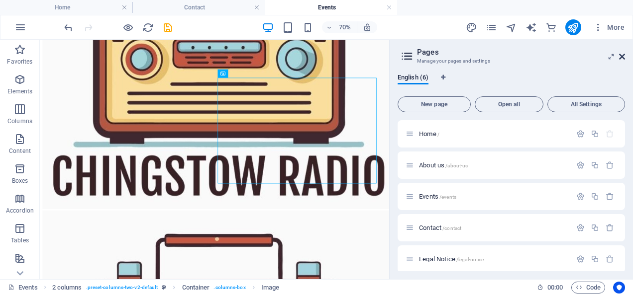
click at [622, 53] on icon at bounding box center [622, 57] width 6 height 8
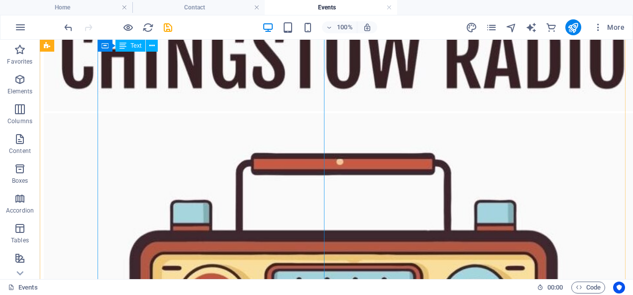
scroll to position [387, 0]
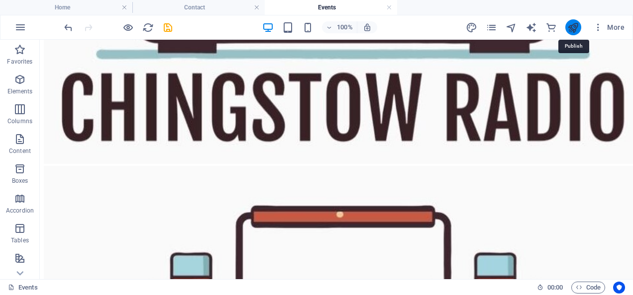
click at [572, 29] on icon "publish" at bounding box center [572, 27] width 11 height 11
click at [572, 30] on icon "publish" at bounding box center [572, 27] width 11 height 11
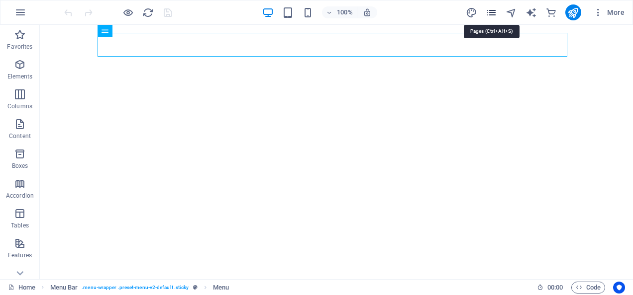
click at [494, 11] on icon "pages" at bounding box center [490, 12] width 11 height 11
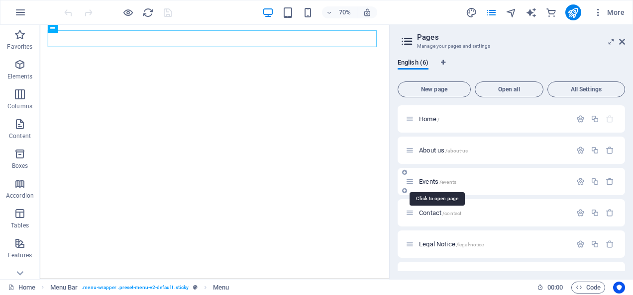
click at [425, 181] on span "Events /events" at bounding box center [437, 181] width 37 height 7
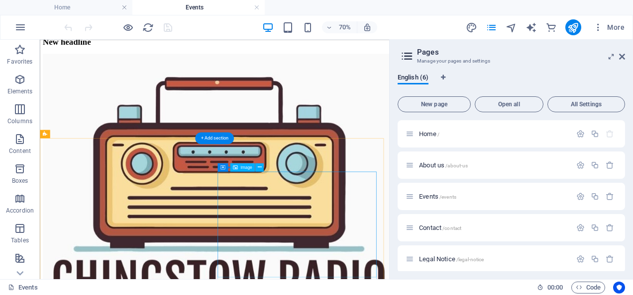
scroll to position [99, 0]
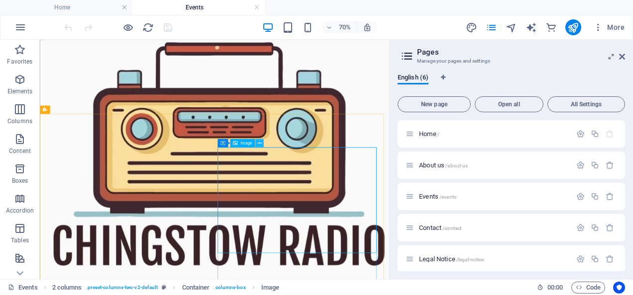
click at [260, 144] on icon at bounding box center [259, 143] width 4 height 7
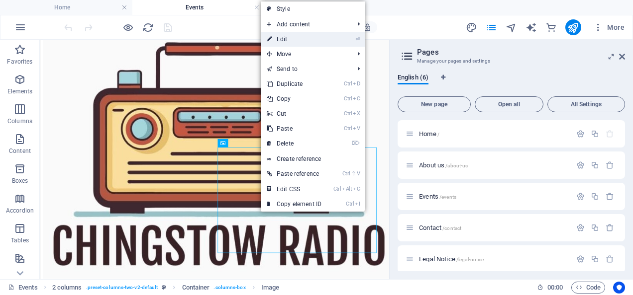
click at [309, 43] on link "⏎ Edit" at bounding box center [294, 39] width 67 height 15
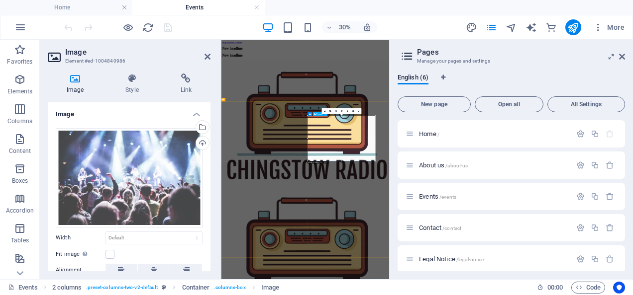
drag, startPoint x: 528, startPoint y: 199, endPoint x: 597, endPoint y: 433, distance: 244.3
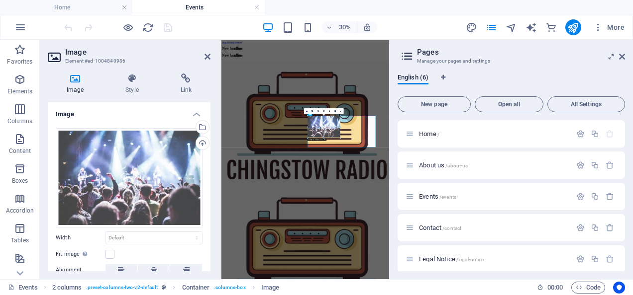
drag, startPoint x: 308, startPoint y: 162, endPoint x: 257, endPoint y: 83, distance: 94.7
type input "209"
select select "px"
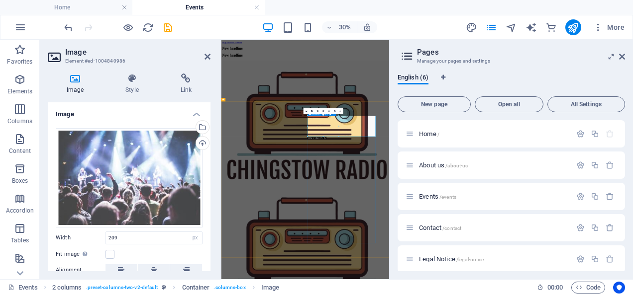
drag, startPoint x: 637, startPoint y: 506, endPoint x: 675, endPoint y: 219, distance: 289.1
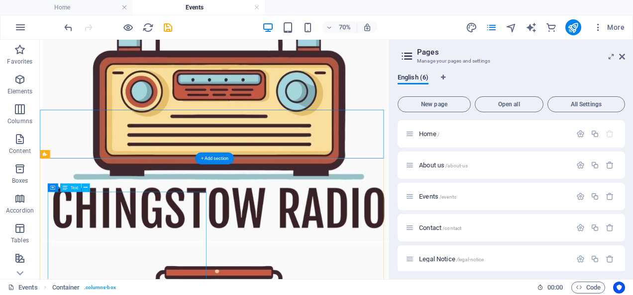
scroll to position [99, 0]
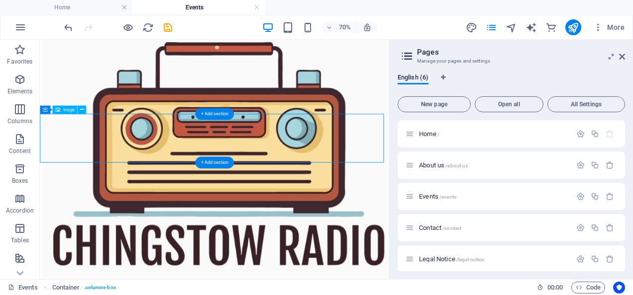
click at [78, 109] on button at bounding box center [82, 110] width 8 height 8
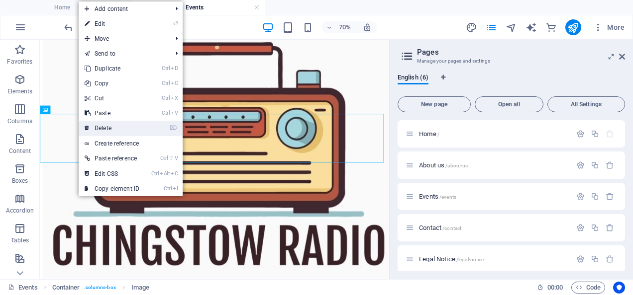
click at [106, 130] on link "⌦ Delete" at bounding box center [112, 128] width 67 height 15
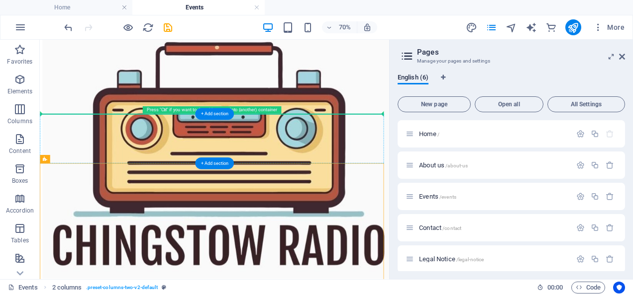
drag, startPoint x: 121, startPoint y: 272, endPoint x: 276, endPoint y: 169, distance: 185.8
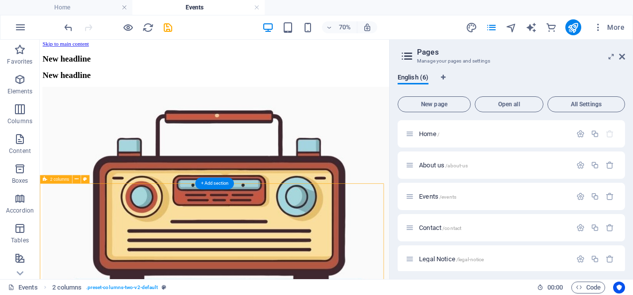
scroll to position [0, 0]
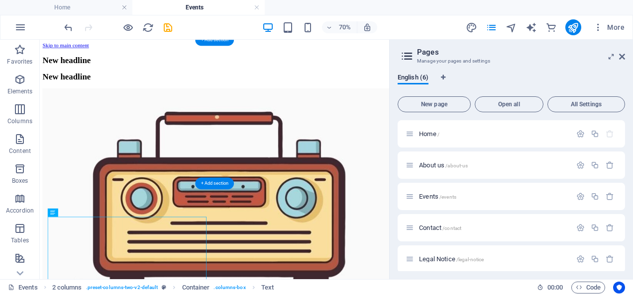
drag, startPoint x: 208, startPoint y: 313, endPoint x: 294, endPoint y: 142, distance: 192.0
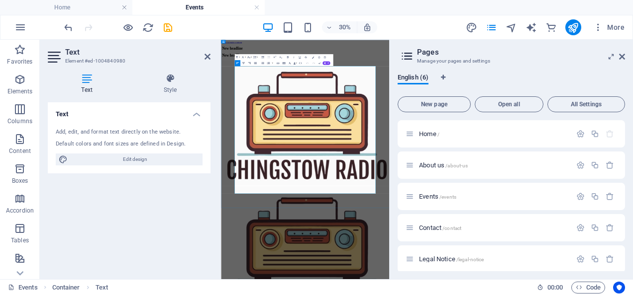
drag, startPoint x: 373, startPoint y: 510, endPoint x: 438, endPoint y: 93, distance: 422.8
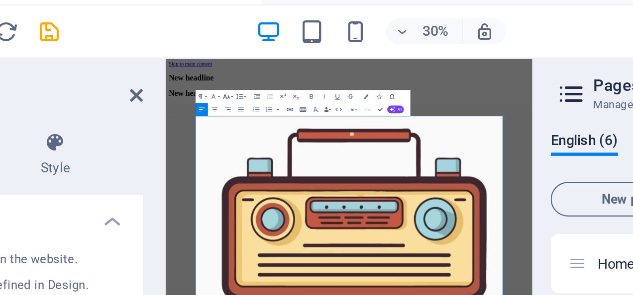
click at [251, 57] on button "Font Size" at bounding box center [248, 57] width 5 height 6
click at [245, 75] on link "11" at bounding box center [243, 76] width 11 height 4
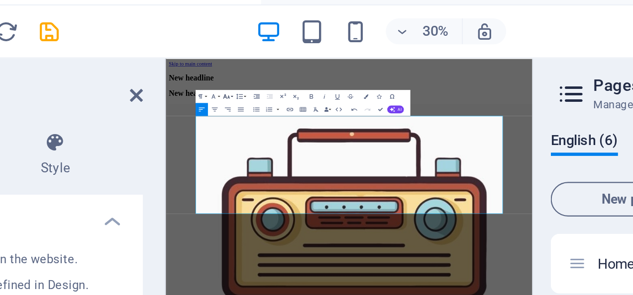
click at [251, 58] on button "Font Size" at bounding box center [248, 57] width 5 height 6
click at [244, 70] on link "14" at bounding box center [243, 68] width 11 height 4
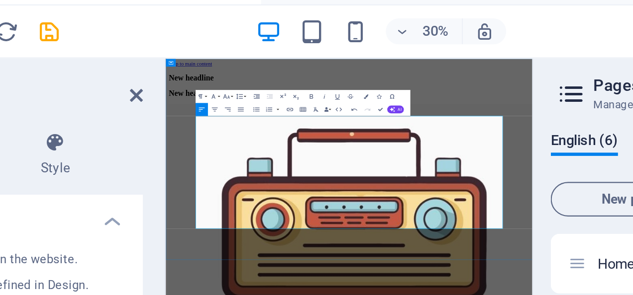
drag, startPoint x: 393, startPoint y: 310, endPoint x: 385, endPoint y: 124, distance: 186.7
click at [243, 63] on icon "button" at bounding box center [243, 62] width 3 height 3
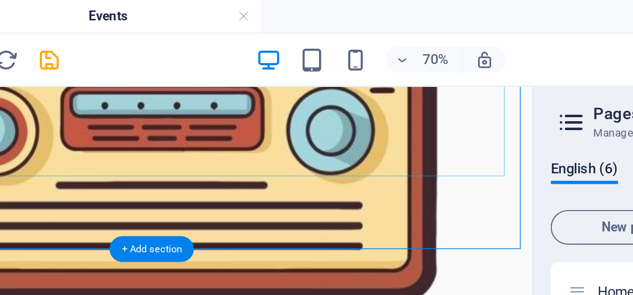
scroll to position [201, 0]
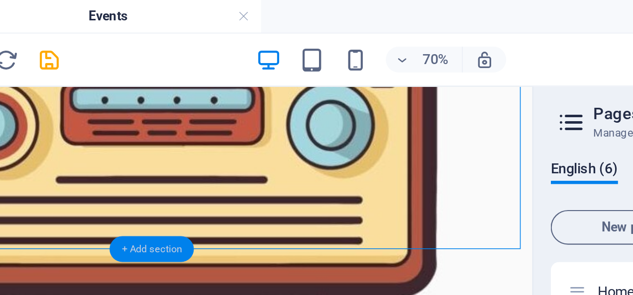
click at [210, 112] on div "+ Add section" at bounding box center [214, 114] width 39 height 12
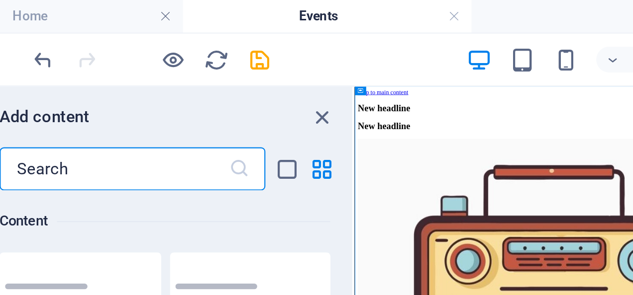
scroll to position [1763, 0]
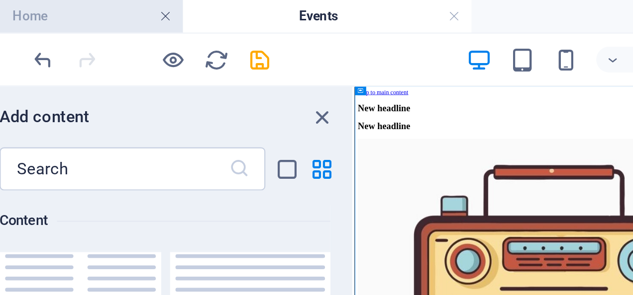
click at [122, 7] on link at bounding box center [124, 7] width 6 height 9
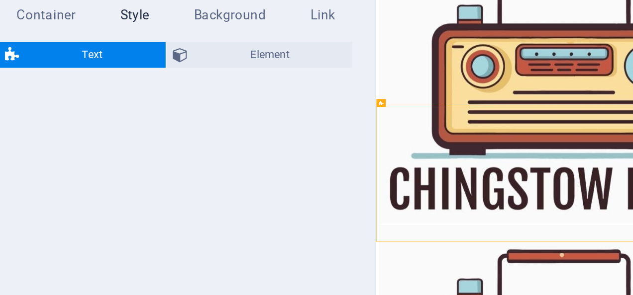
select select "rem"
select select "preset-text-v2-columns"
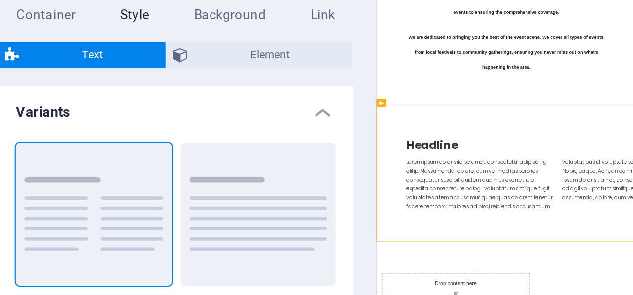
click at [197, 117] on h4 "Variants" at bounding box center [129, 117] width 163 height 18
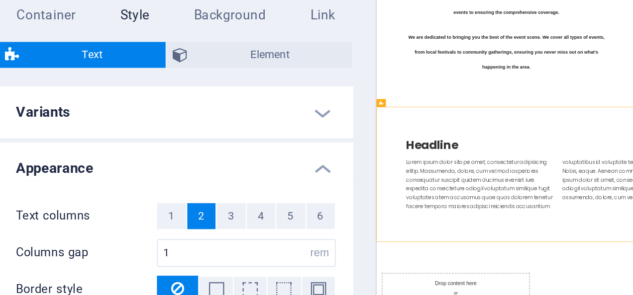
click at [196, 120] on h4 "Variants" at bounding box center [129, 120] width 163 height 24
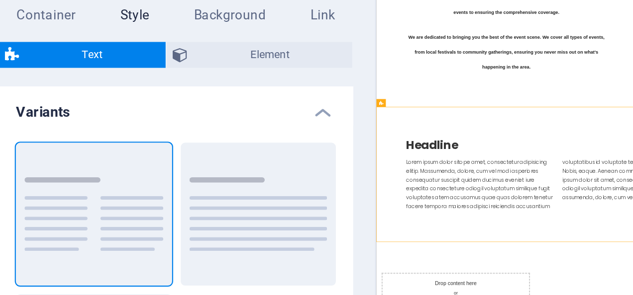
click at [196, 120] on h4 "Variants" at bounding box center [129, 117] width 163 height 18
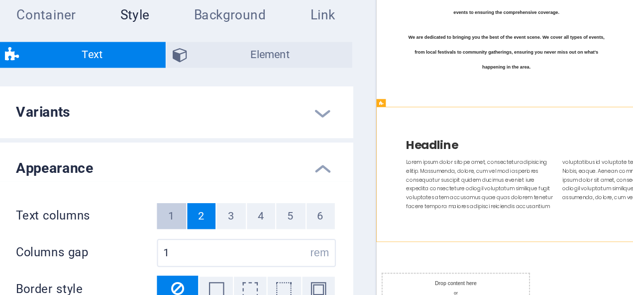
click at [126, 168] on span "1" at bounding box center [126, 168] width 3 height 12
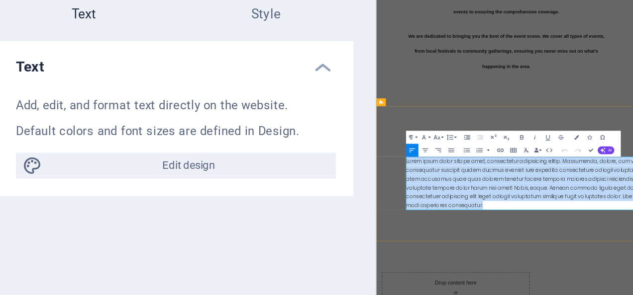
drag, startPoint x: 588, startPoint y: 365, endPoint x: 421, endPoint y: 303, distance: 178.6
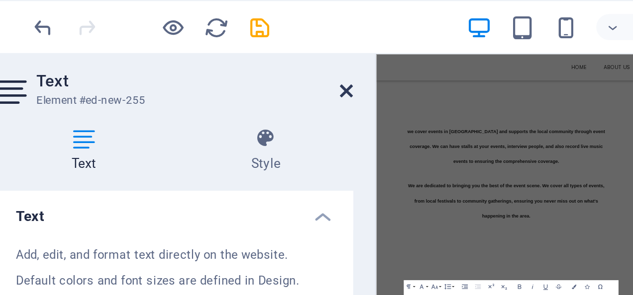
click at [206, 40] on icon at bounding box center [207, 42] width 6 height 8
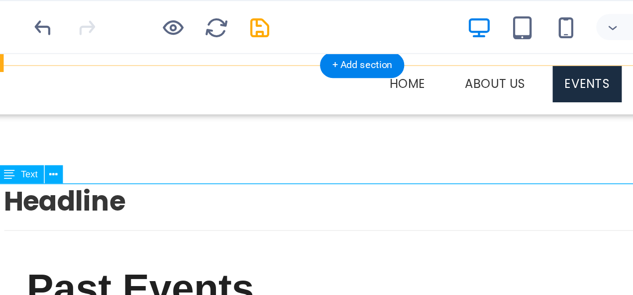
scroll to position [268, 0]
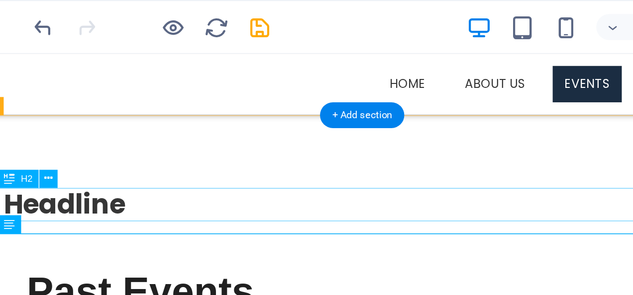
click at [66, 159] on div "Headline" at bounding box center [232, 153] width 470 height 22
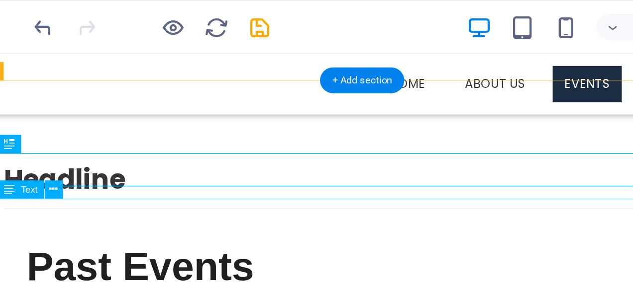
scroll to position [290, 0]
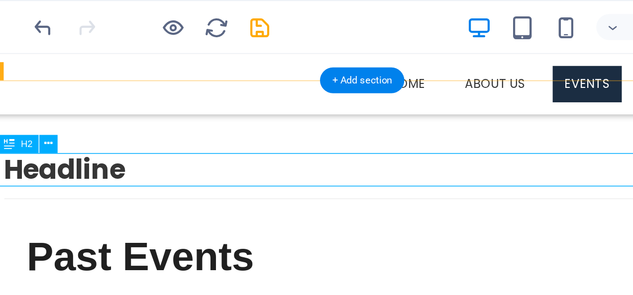
click at [70, 130] on div "Headline" at bounding box center [232, 130] width 470 height 22
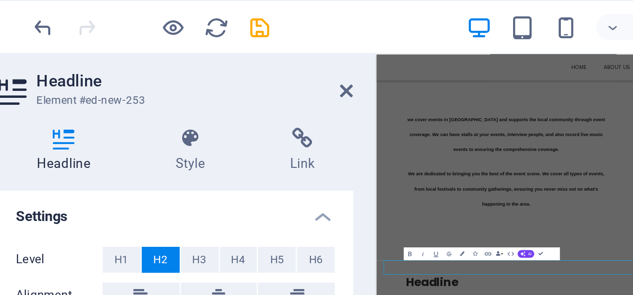
scroll to position [40, 0]
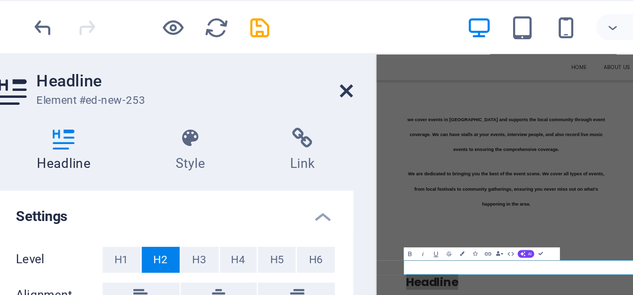
click at [208, 43] on icon at bounding box center [207, 42] width 6 height 8
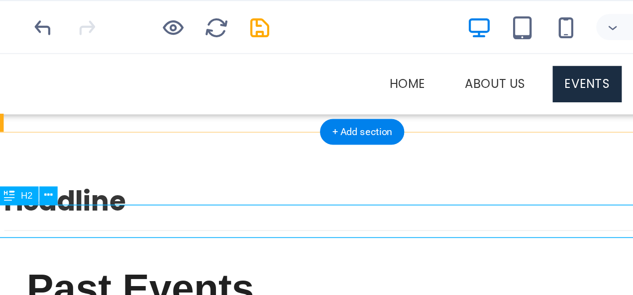
scroll to position [274, 0]
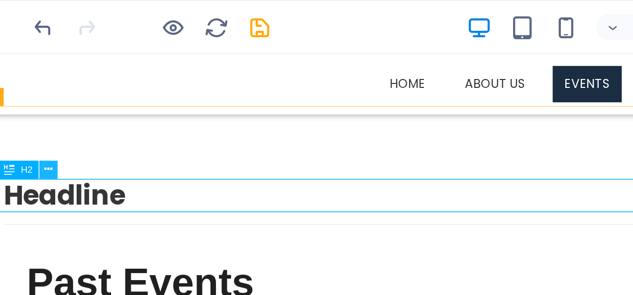
click at [71, 77] on icon at bounding box center [71, 78] width 4 height 7
click at [70, 78] on icon at bounding box center [71, 78] width 4 height 7
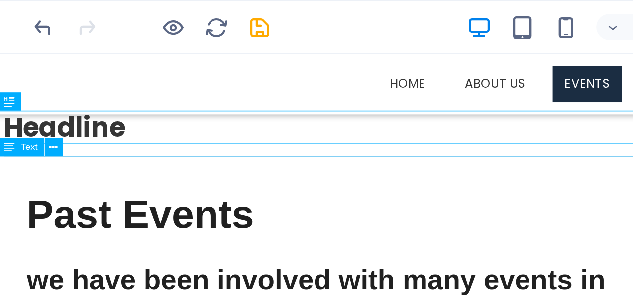
scroll to position [319, 0]
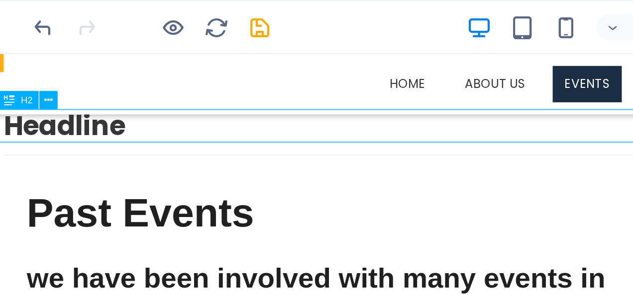
click at [41, 103] on div "Headline" at bounding box center [232, 102] width 470 height 22
click at [27, 98] on div "Headline" at bounding box center [232, 102] width 470 height 22
click at [30, 96] on div "Headline" at bounding box center [232, 102] width 470 height 22
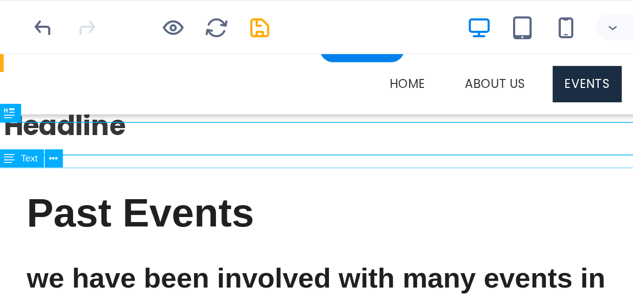
scroll to position [296, 0]
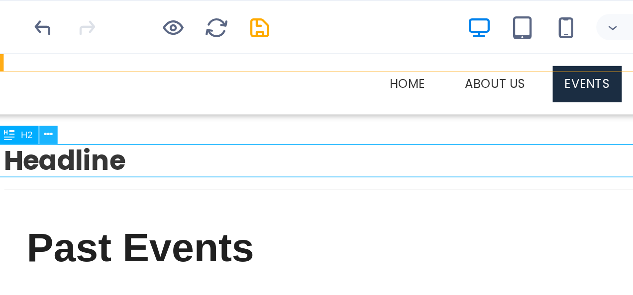
click at [69, 62] on icon at bounding box center [71, 61] width 4 height 7
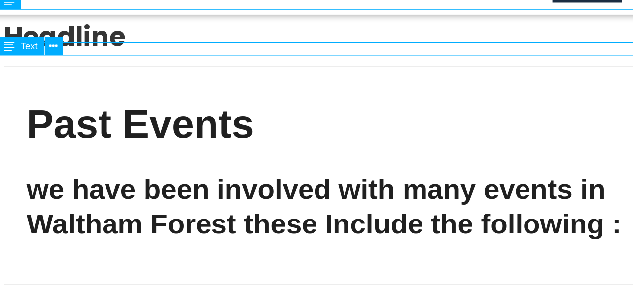
scroll to position [319, 0]
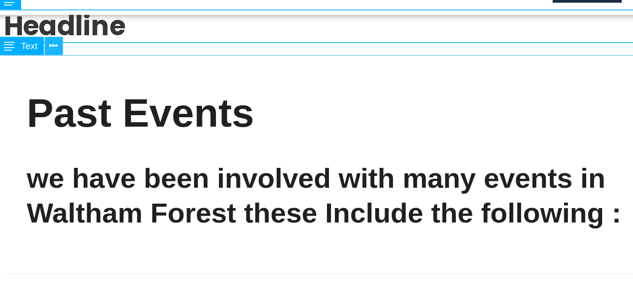
click at [73, 68] on icon at bounding box center [73, 67] width 4 height 7
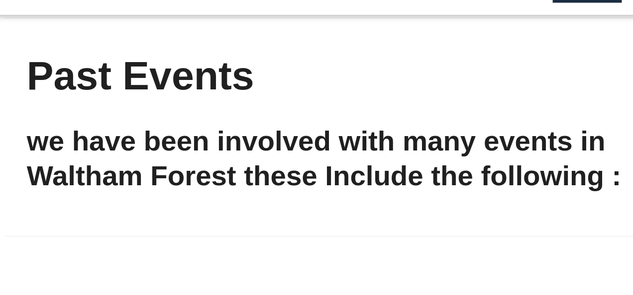
scroll to position [342, 0]
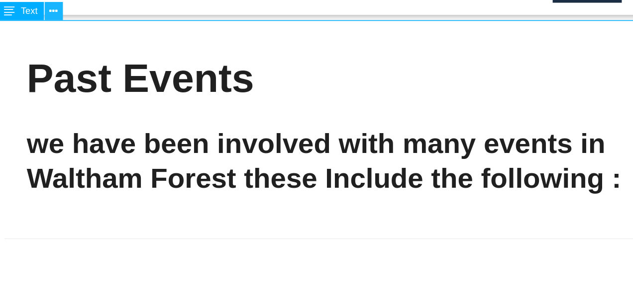
click at [73, 53] on icon at bounding box center [73, 50] width 4 height 7
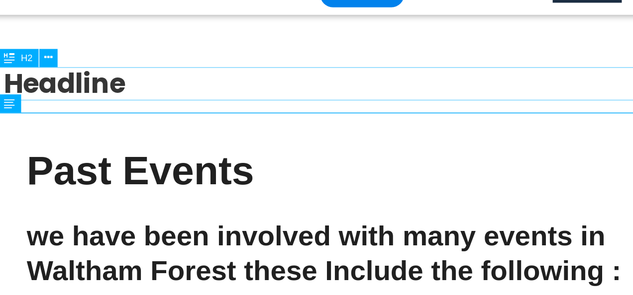
scroll to position [274, 0]
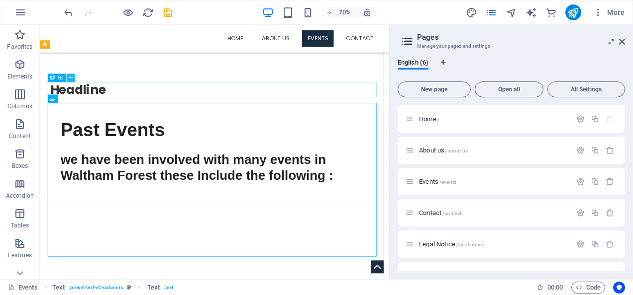
click at [73, 79] on button at bounding box center [70, 78] width 8 height 8
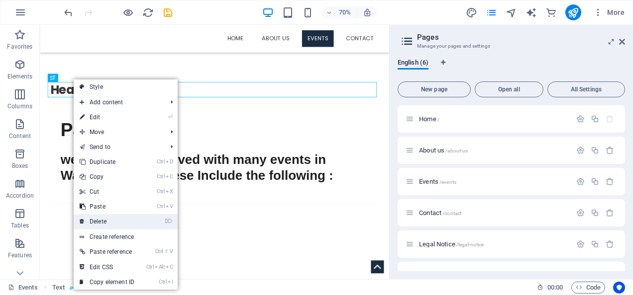
click at [111, 219] on link "⌦ Delete" at bounding box center [107, 221] width 67 height 15
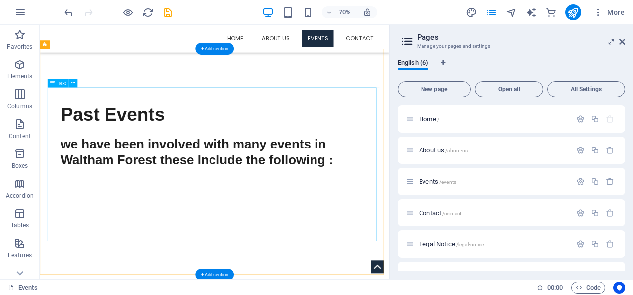
click at [95, 239] on div "Past Events we have been involved with many events in Waltham Forest these Incl…" at bounding box center [290, 213] width 470 height 197
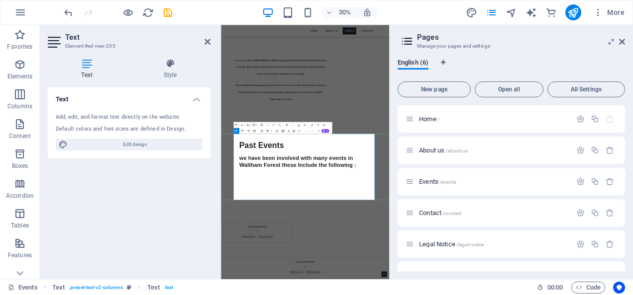
scroll to position [0, 0]
drag, startPoint x: 307, startPoint y: 515, endPoint x: 248, endPoint y: 469, distance: 74.7
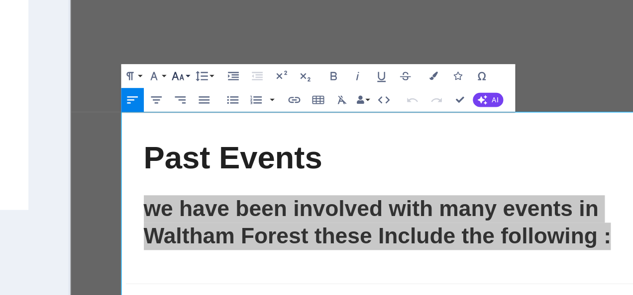
click at [250, 125] on button "Font Size" at bounding box center [247, 125] width 5 height 6
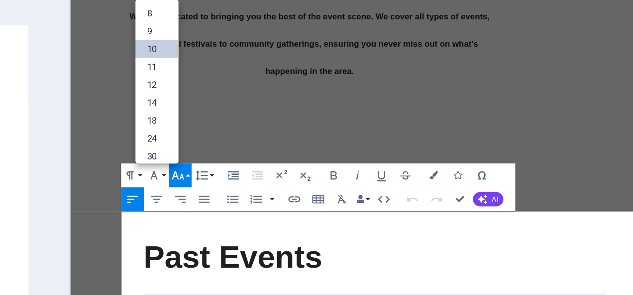
click at [240, 93] on link "10" at bounding box center [242, 93] width 11 height 4
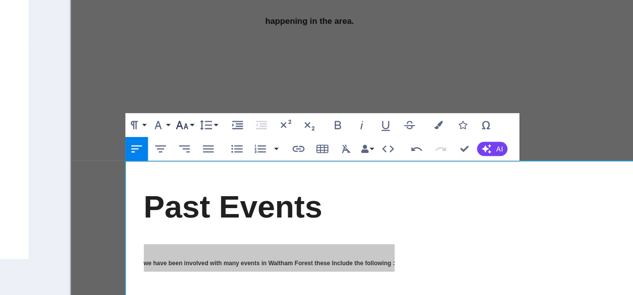
click at [251, 124] on button "Font Size" at bounding box center [248, 125] width 5 height 6
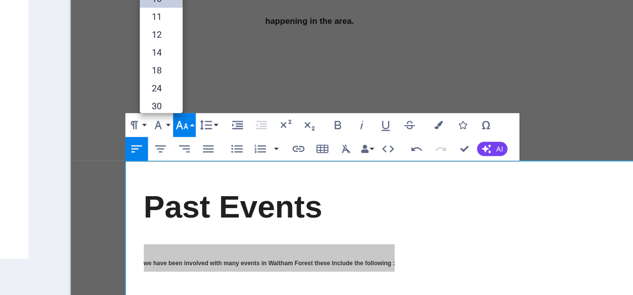
scroll to position [41, 0]
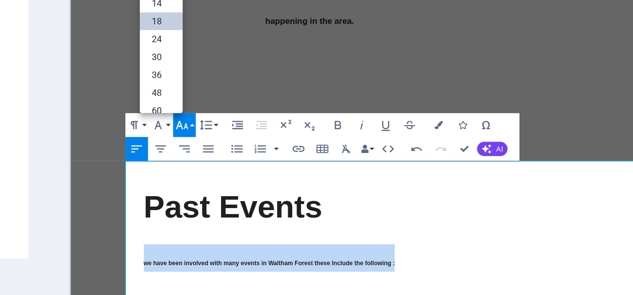
click at [244, 100] on link "18" at bounding box center [243, 99] width 11 height 4
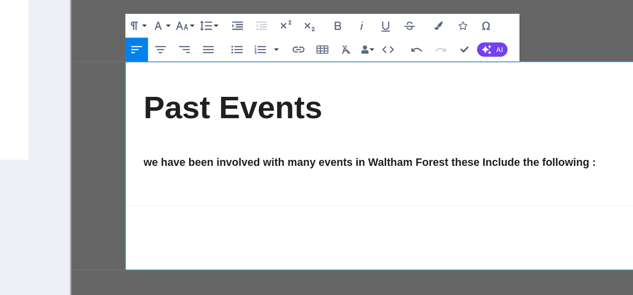
click at [474, 0] on div "Past Events we have been involved with many events in Waltham Forest these Incl…" at bounding box center [350, 72] width 561 height 278
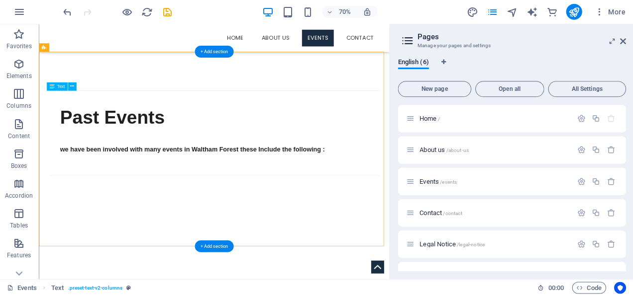
scroll to position [0, 0]
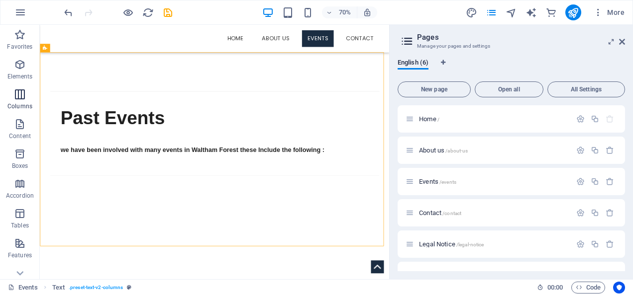
click at [14, 95] on icon "button" at bounding box center [20, 95] width 12 height 12
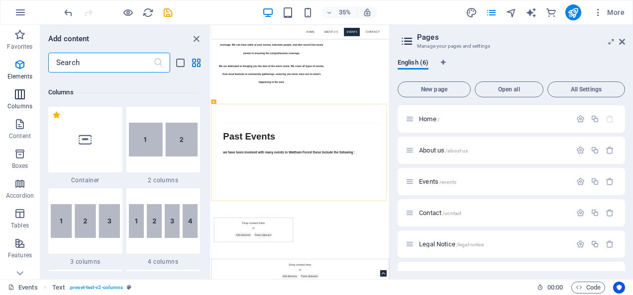
scroll to position [492, 0]
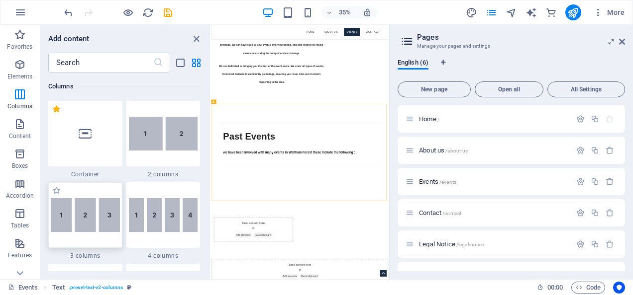
click at [82, 209] on img at bounding box center [85, 215] width 69 height 34
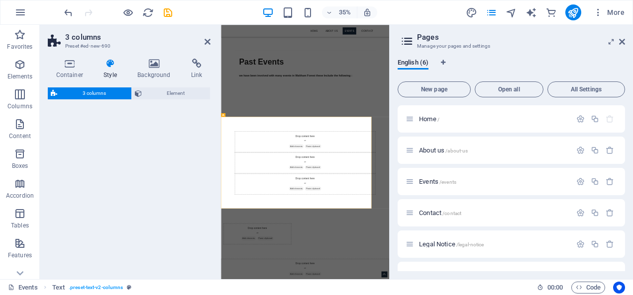
select select "rem"
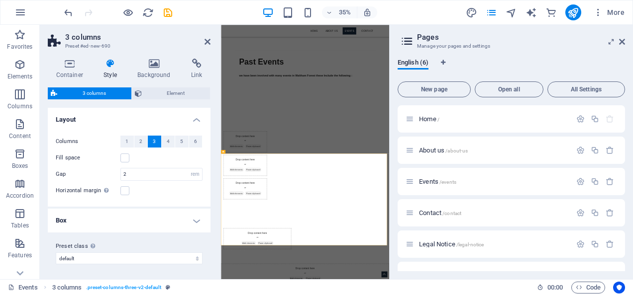
scroll to position [156, 0]
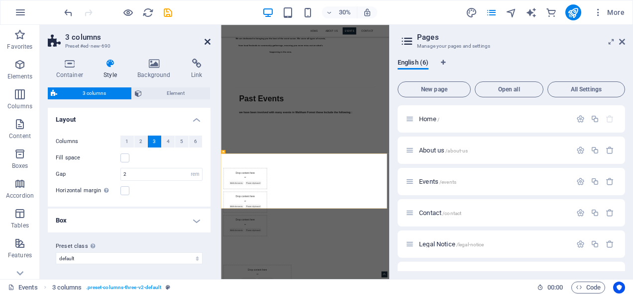
click at [207, 40] on icon at bounding box center [207, 42] width 6 height 8
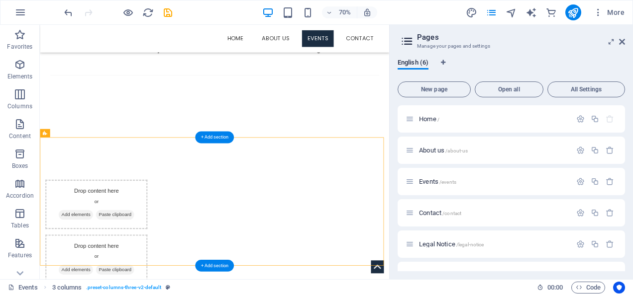
scroll to position [424, 0]
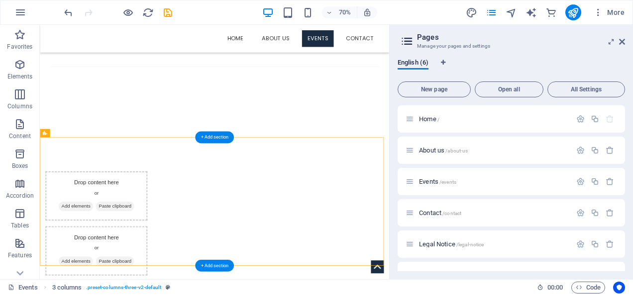
drag, startPoint x: 148, startPoint y: 333, endPoint x: 295, endPoint y: 287, distance: 154.3
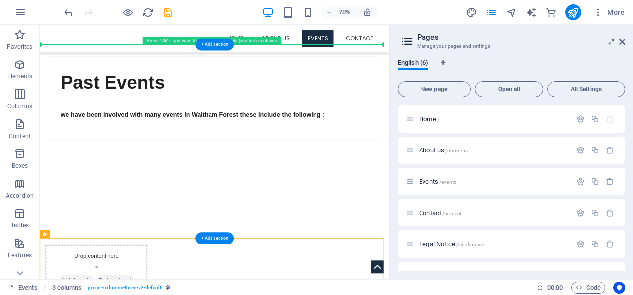
scroll to position [278, 0]
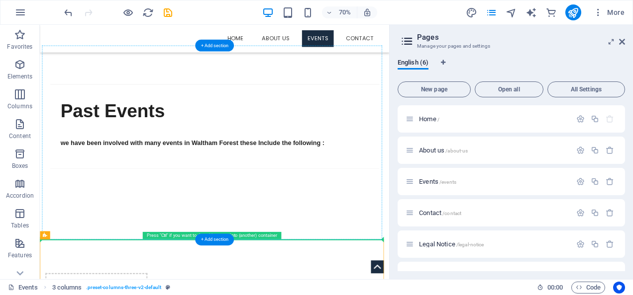
drag, startPoint x: 84, startPoint y: 160, endPoint x: 112, endPoint y: 242, distance: 86.7
drag, startPoint x: 84, startPoint y: 260, endPoint x: 361, endPoint y: 256, distance: 277.1
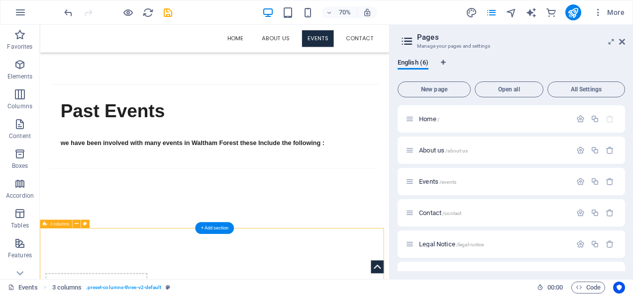
scroll to position [308, 0]
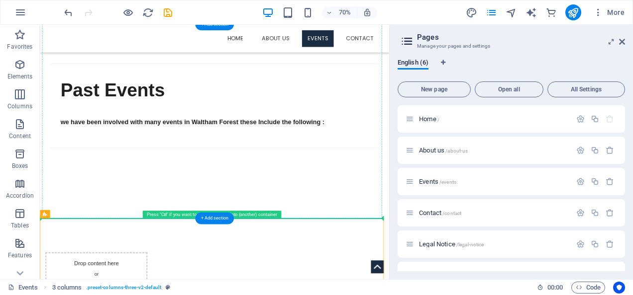
drag, startPoint x: 101, startPoint y: 354, endPoint x: 181, endPoint y: 211, distance: 163.4
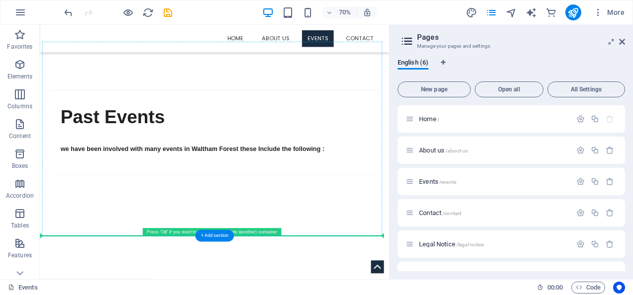
scroll to position [329, 0]
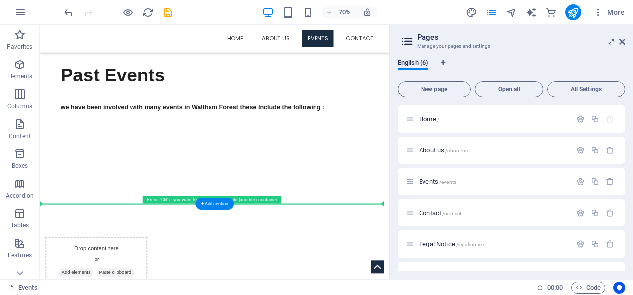
drag, startPoint x: 206, startPoint y: 105, endPoint x: 278, endPoint y: 255, distance: 165.8
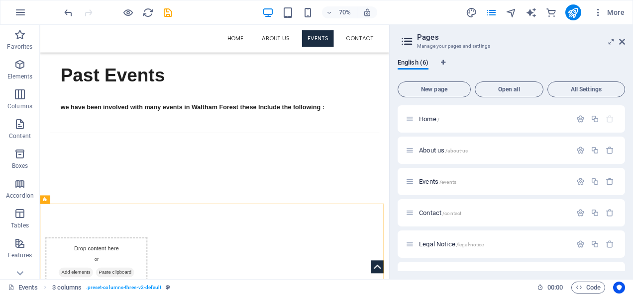
click at [618, 40] on h2 "Pages" at bounding box center [521, 37] width 208 height 9
click at [623, 43] on icon at bounding box center [622, 42] width 6 height 8
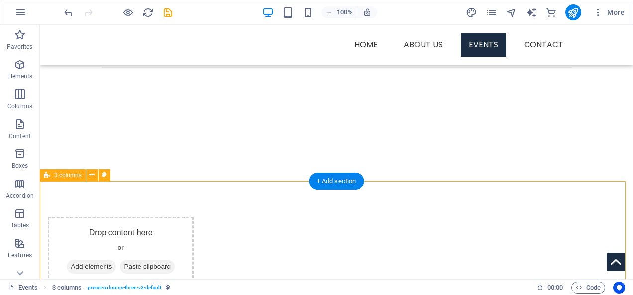
scroll to position [429, 0]
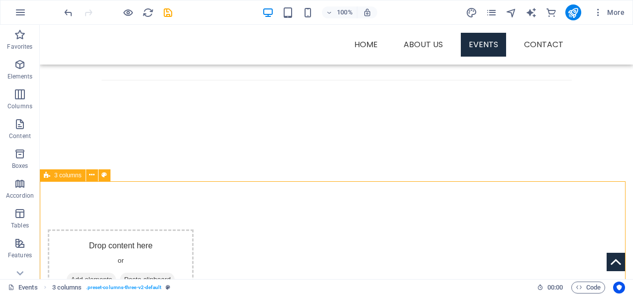
click at [60, 176] on span "3 columns" at bounding box center [67, 176] width 27 height 6
click at [89, 175] on icon at bounding box center [91, 175] width 5 height 10
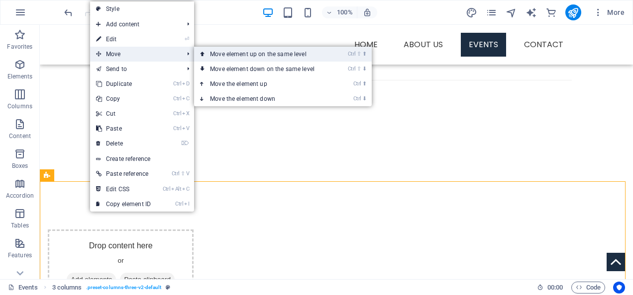
click at [215, 55] on link "Ctrl ⇧ ⬆ Move element up on the same level" at bounding box center [264, 54] width 140 height 15
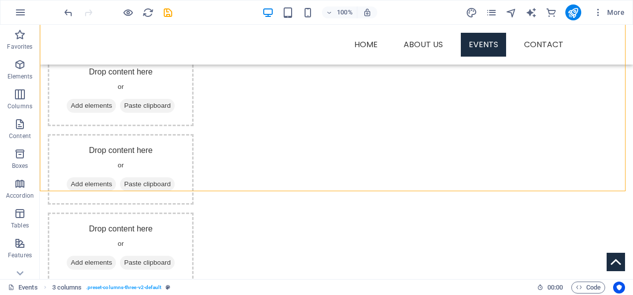
scroll to position [273, 0]
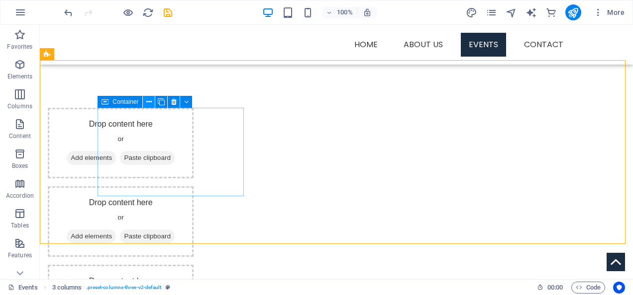
click at [148, 100] on icon at bounding box center [148, 102] width 5 height 10
click at [188, 98] on icon at bounding box center [186, 102] width 4 height 10
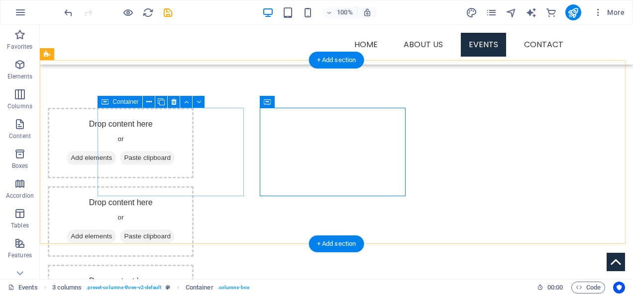
click at [193, 133] on div "Drop content here or Add elements Paste clipboard" at bounding box center [121, 143] width 146 height 71
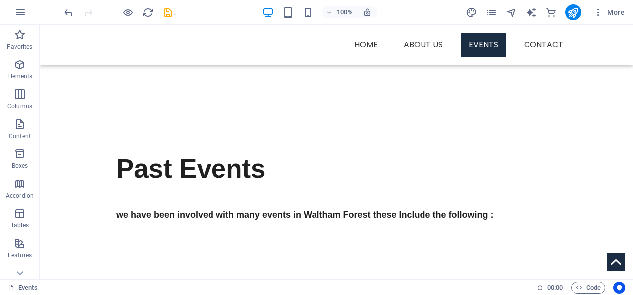
scroll to position [572, 0]
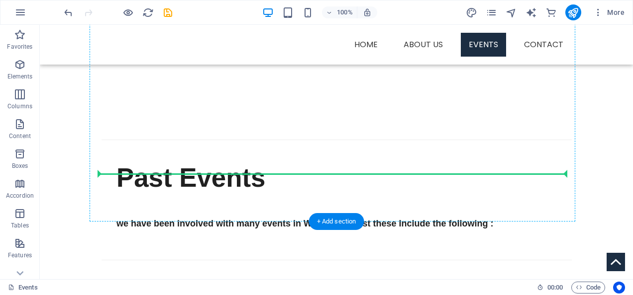
drag, startPoint x: 188, startPoint y: 127, endPoint x: 244, endPoint y: 109, distance: 58.7
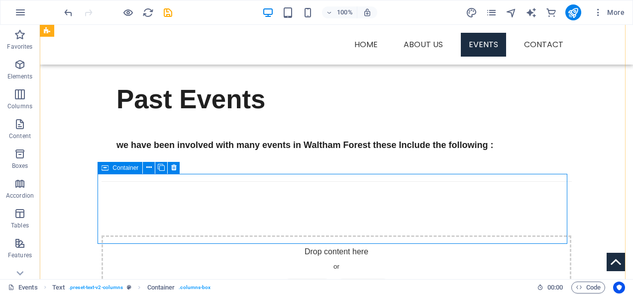
click at [237, 236] on div "Drop content here or Add elements Paste clipboard" at bounding box center [336, 271] width 470 height 71
click at [298, 279] on span "Add elements" at bounding box center [307, 286] width 49 height 14
click at [147, 167] on icon at bounding box center [148, 168] width 5 height 10
click at [76, 110] on div "Past Events we have been involved with many events in Waltham Forest these Incl…" at bounding box center [336, 179] width 593 height 348
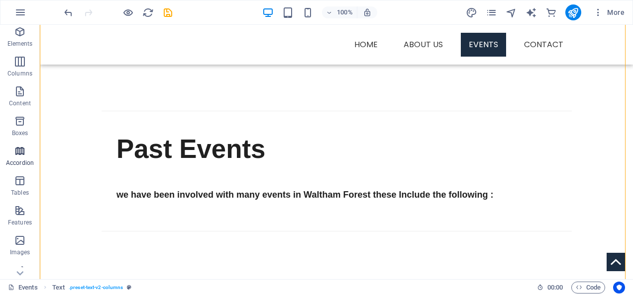
scroll to position [99, 0]
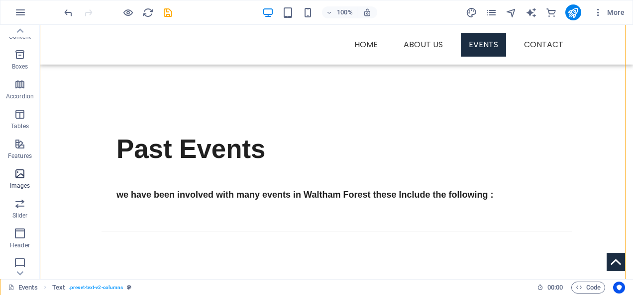
click at [23, 176] on icon "button" at bounding box center [20, 174] width 12 height 12
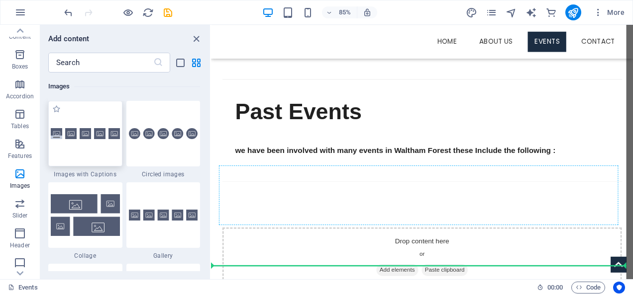
scroll to position [569, 0]
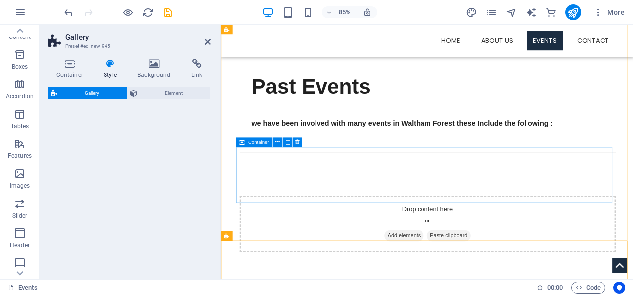
select select "rem"
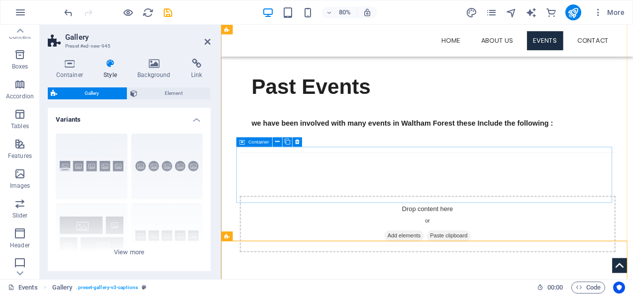
click at [432, 282] on span "Add elements" at bounding box center [448, 289] width 49 height 14
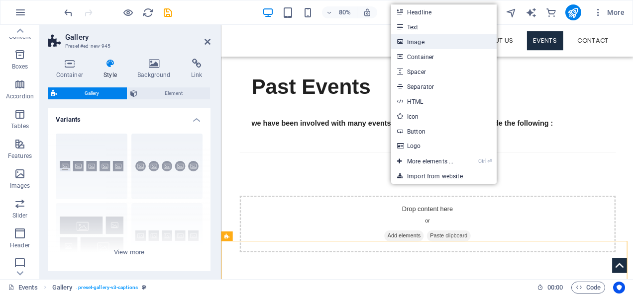
click at [425, 41] on link "Image" at bounding box center [443, 41] width 105 height 15
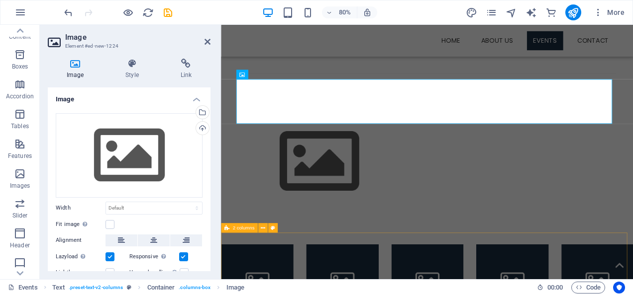
scroll to position [669, 0]
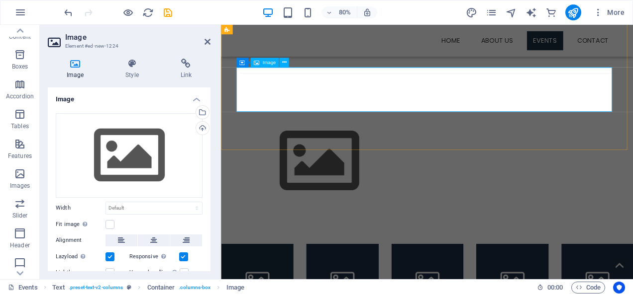
click at [406, 139] on figure at bounding box center [479, 195] width 470 height 112
click at [283, 63] on icon at bounding box center [284, 62] width 4 height 8
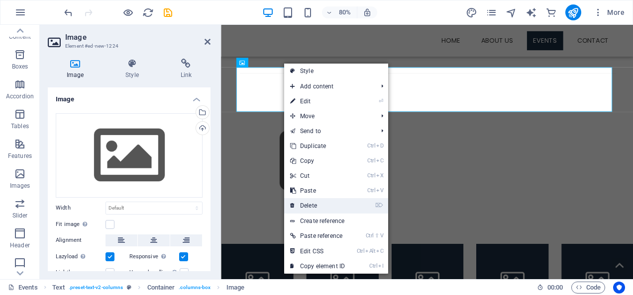
click at [310, 205] on link "⌦ Delete" at bounding box center [317, 205] width 67 height 15
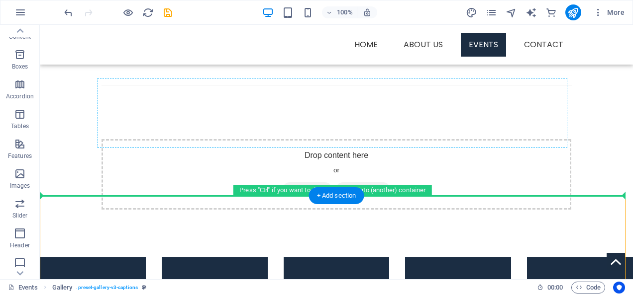
drag, startPoint x: 295, startPoint y: 210, endPoint x: 312, endPoint y: 102, distance: 109.3
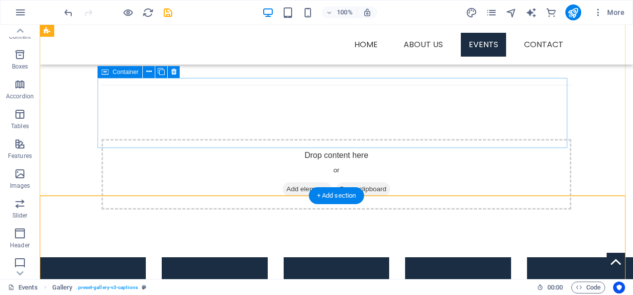
drag, startPoint x: 151, startPoint y: 211, endPoint x: 192, endPoint y: 118, distance: 101.6
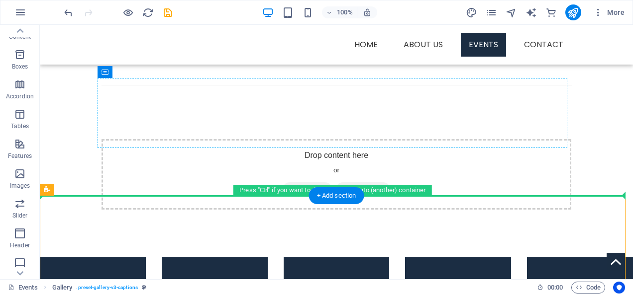
drag, startPoint x: 89, startPoint y: 216, endPoint x: 333, endPoint y: 92, distance: 274.7
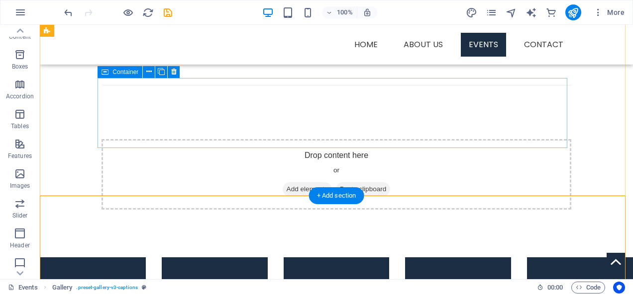
drag, startPoint x: 58, startPoint y: 199, endPoint x: 301, endPoint y: 91, distance: 265.7
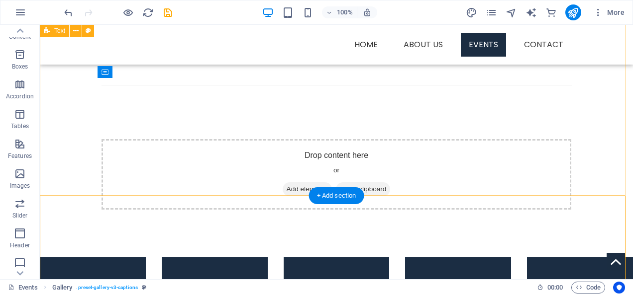
drag, startPoint x: 60, startPoint y: 199, endPoint x: 71, endPoint y: 136, distance: 64.1
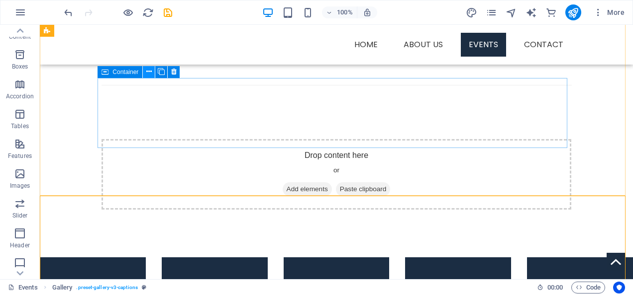
click at [149, 69] on icon at bounding box center [148, 72] width 5 height 10
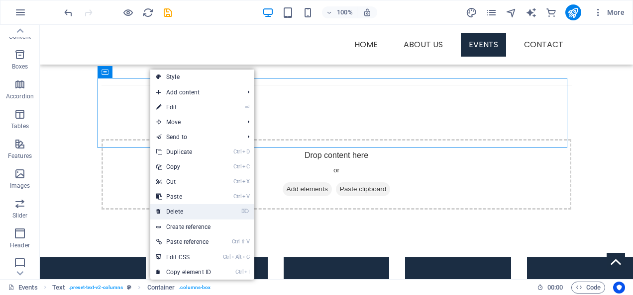
click at [173, 210] on link "⌦ Delete" at bounding box center [183, 211] width 67 height 15
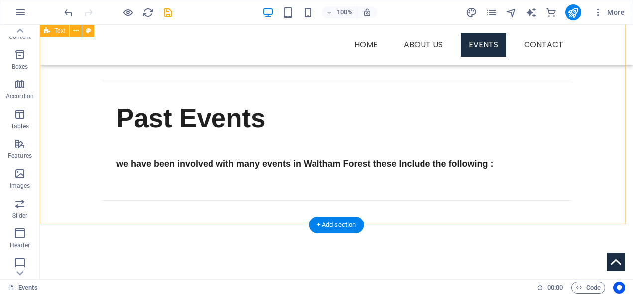
scroll to position [569, 0]
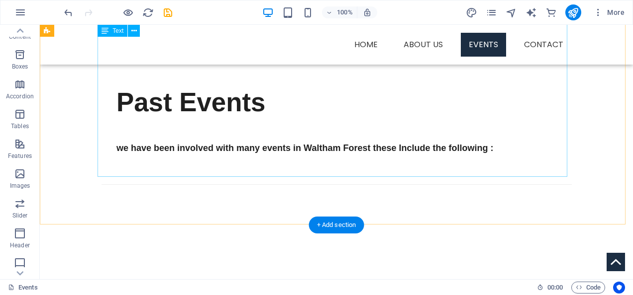
click at [224, 149] on div "Past Events we have been involved with many events in Waltham Forest these Incl…" at bounding box center [336, 151] width 470 height 174
click at [247, 117] on div "Past Events we have been involved with many events in Waltham Forest these Incl…" at bounding box center [336, 151] width 470 height 174
click at [271, 157] on div "Past Events we have been involved with many events in Waltham Forest these Incl…" at bounding box center [336, 151] width 470 height 174
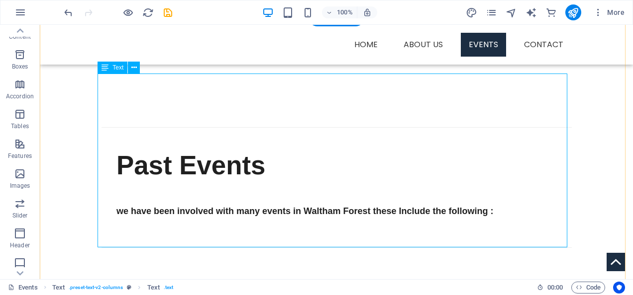
scroll to position [519, 0]
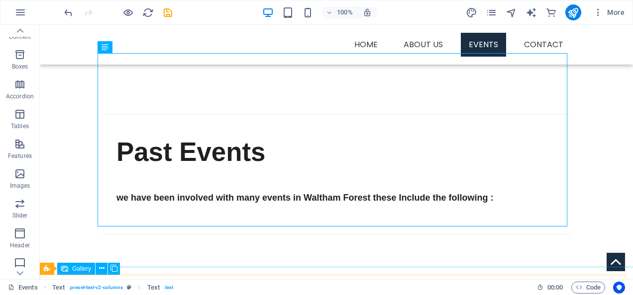
drag, startPoint x: 21, startPoint y: 232, endPoint x: 64, endPoint y: 250, distance: 46.4
click at [103, 275] on section "Favorites Elements Columns Content Boxes Accordion Tables Features Images Slide…" at bounding box center [316, 152] width 633 height 255
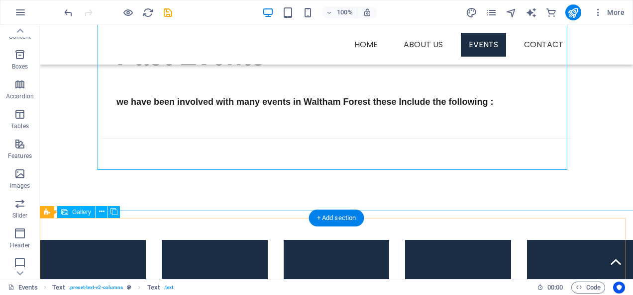
scroll to position [619, 0]
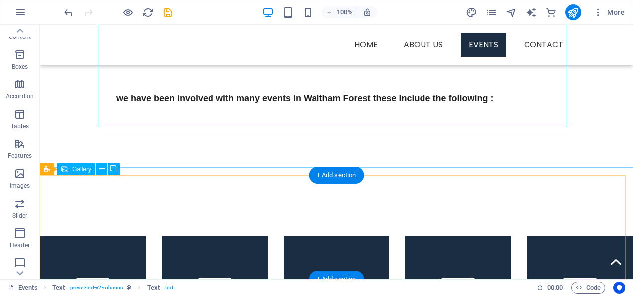
click at [108, 237] on li at bounding box center [93, 290] width 106 height 106
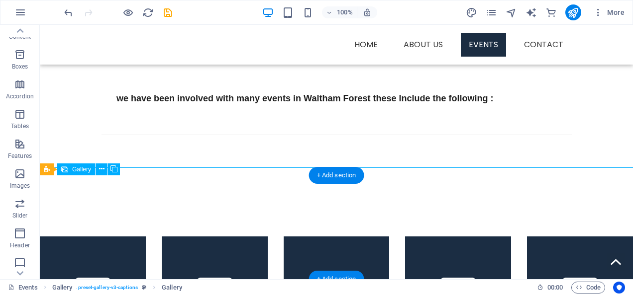
click at [108, 237] on li at bounding box center [93, 290] width 106 height 106
select select "4"
select select "px"
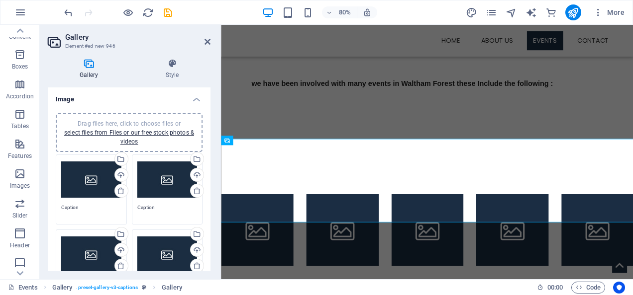
click at [92, 183] on div "Drag files here, click to choose files or select files from Files or our free s…" at bounding box center [91, 180] width 60 height 40
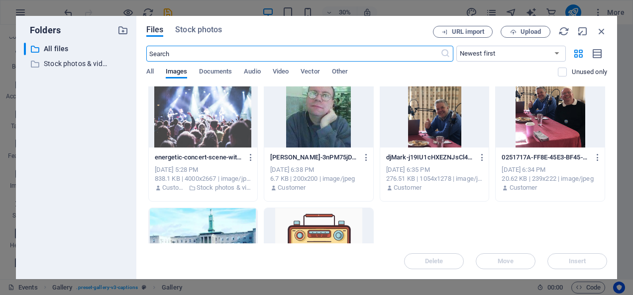
scroll to position [0, 0]
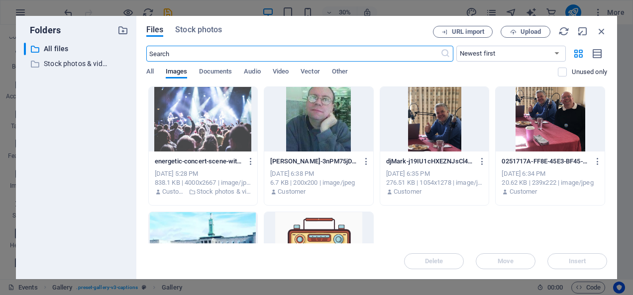
click at [532, 24] on div "Files Stock photos URL import Upload ​ Newest first Oldest first Name (A-Z) Nam…" at bounding box center [376, 148] width 481 height 264
click at [532, 30] on span "Upload" at bounding box center [530, 32] width 20 height 6
click at [521, 32] on span "Upload" at bounding box center [530, 32] width 20 height 6
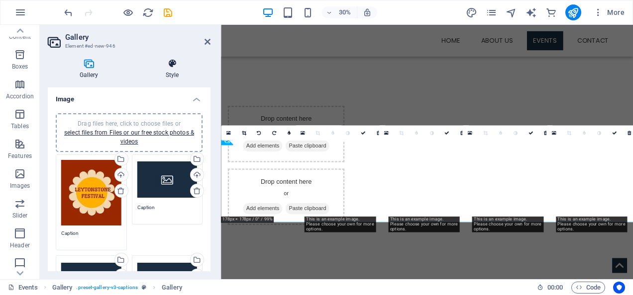
scroll to position [619, 0]
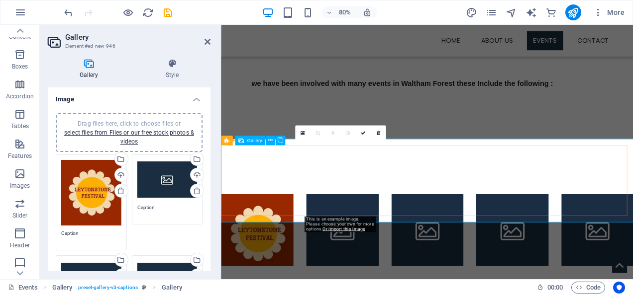
click at [354, 237] on li at bounding box center [372, 282] width 90 height 90
click at [338, 237] on li at bounding box center [372, 282] width 90 height 90
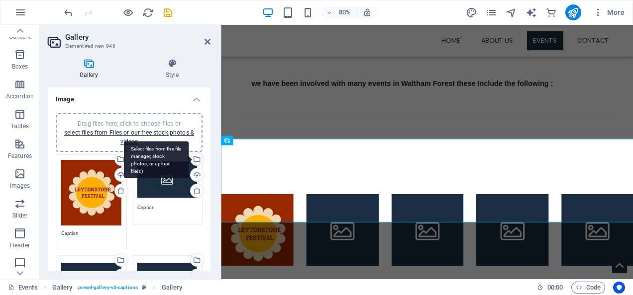
click at [155, 175] on div "Select files from the file manager, stock photos, or upload file(s)" at bounding box center [156, 159] width 65 height 37
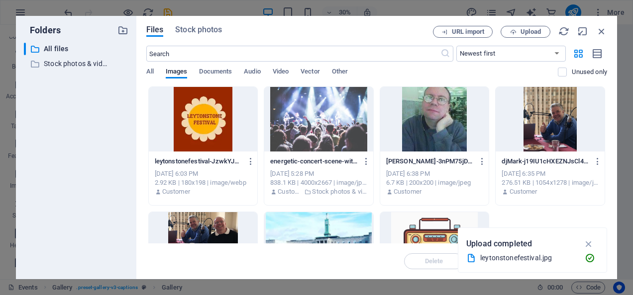
click at [155, 175] on div "[DATE] 6:03 PM" at bounding box center [203, 174] width 97 height 9
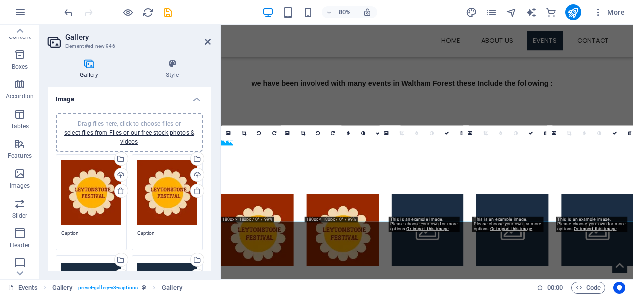
click at [155, 175] on div "Drag files here, click to choose files or select files from Files or our free s…" at bounding box center [167, 193] width 60 height 66
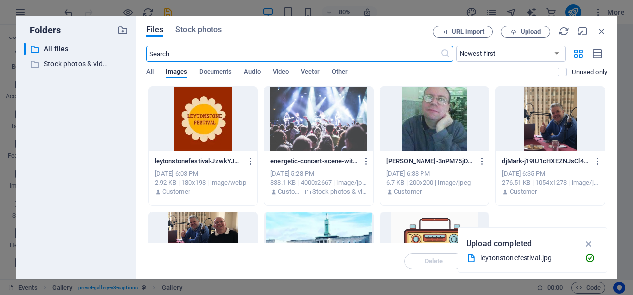
scroll to position [254, 0]
click at [529, 30] on span "Upload" at bounding box center [530, 32] width 20 height 6
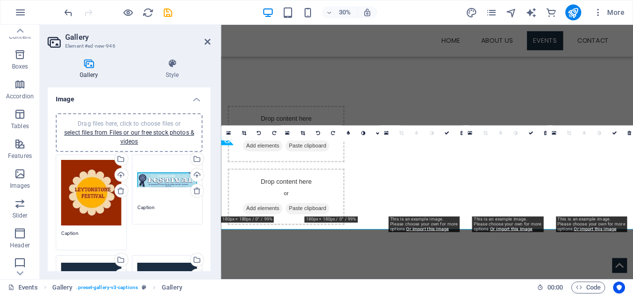
scroll to position [619, 0]
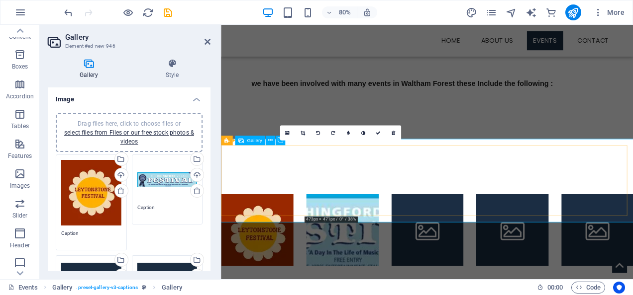
click at [371, 237] on li at bounding box center [372, 282] width 90 height 90
click at [361, 237] on li at bounding box center [372, 282] width 90 height 90
click at [346, 237] on li at bounding box center [372, 282] width 90 height 90
